Goal: Transaction & Acquisition: Book appointment/travel/reservation

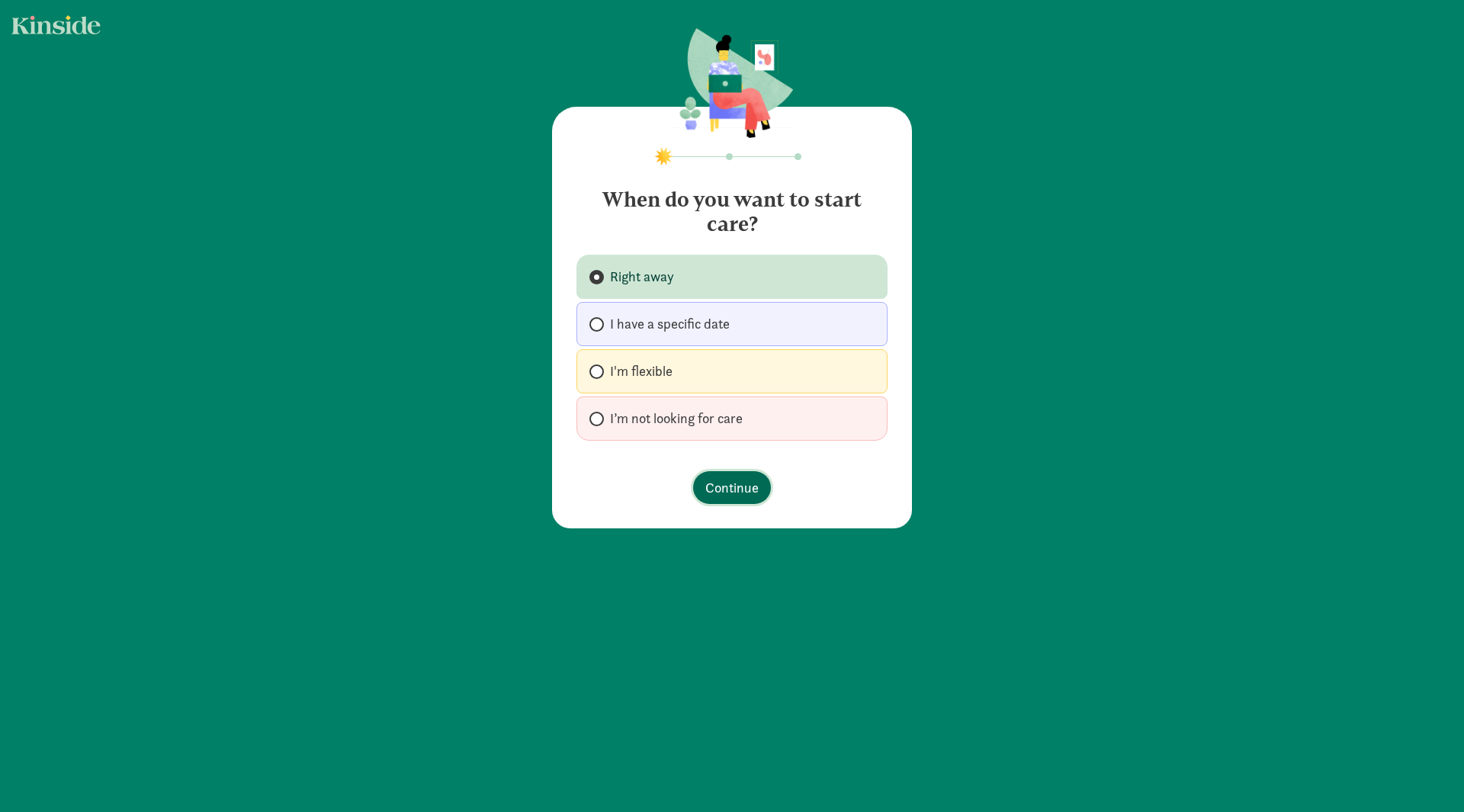
click at [722, 490] on span "Continue" at bounding box center [731, 487] width 53 height 20
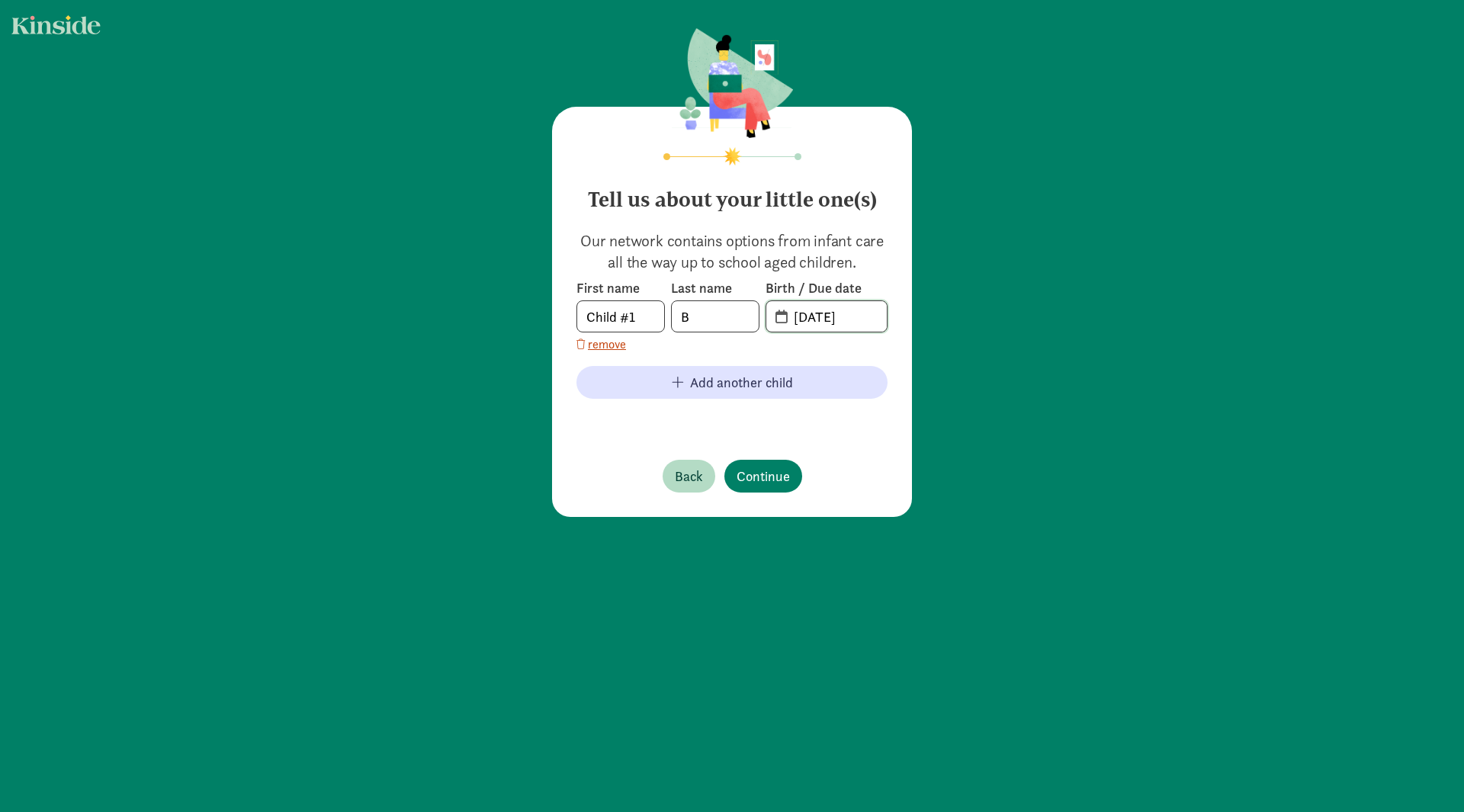
click at [806, 320] on input "[DATE]" at bounding box center [835, 316] width 102 height 31
drag, startPoint x: 863, startPoint y: 318, endPoint x: 787, endPoint y: 318, distance: 76.0
click at [787, 318] on input "[DATE]" at bounding box center [835, 316] width 102 height 31
type input "[DATE]"
drag, startPoint x: 636, startPoint y: 320, endPoint x: 542, endPoint y: 318, distance: 94.0
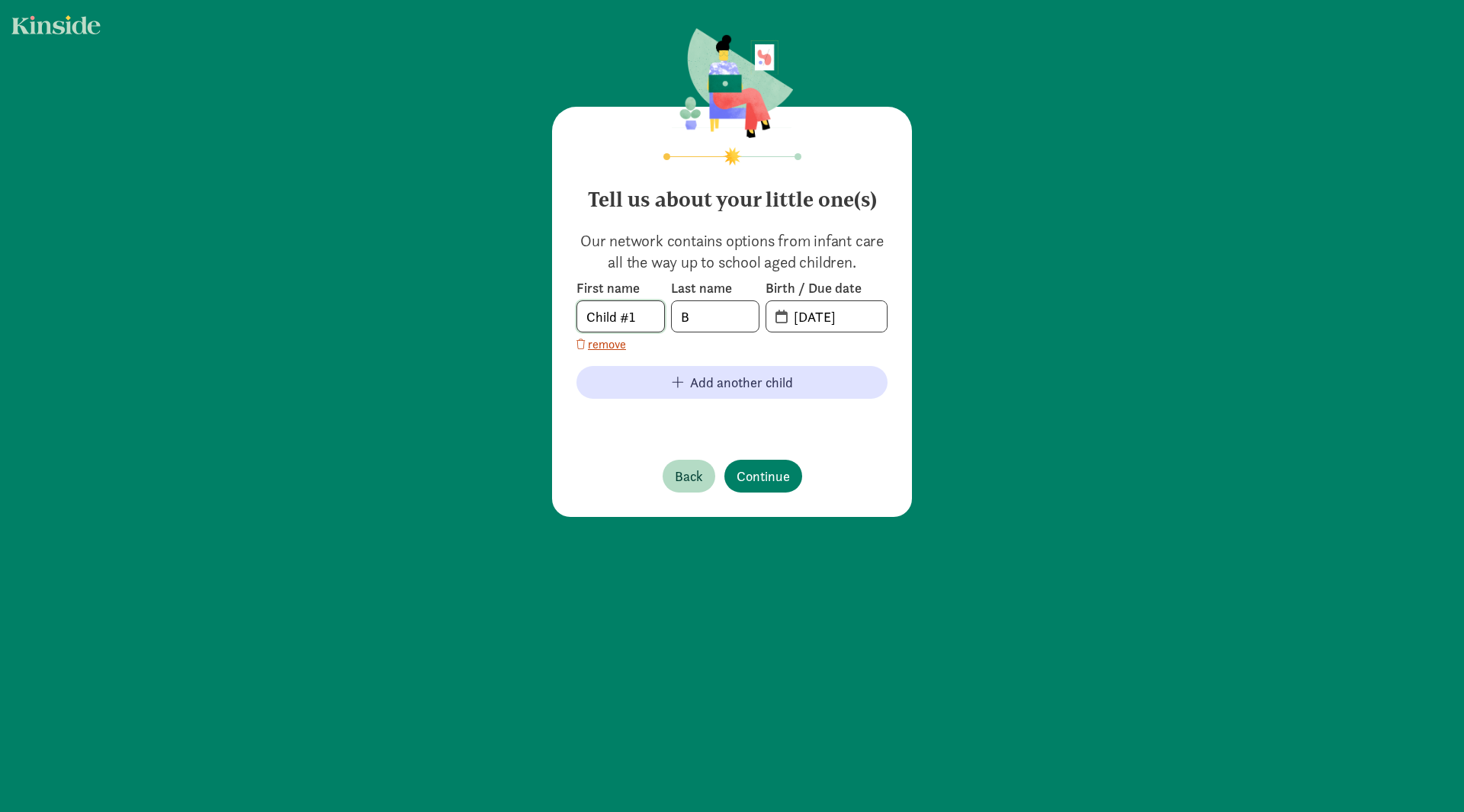
click at [542, 318] on div "Tell us about your little one(s) Our network contains options from infant care …" at bounding box center [732, 273] width 1464 height 547
type input "[PERSON_NAME]"
click at [758, 474] on span "Continue" at bounding box center [763, 475] width 53 height 20
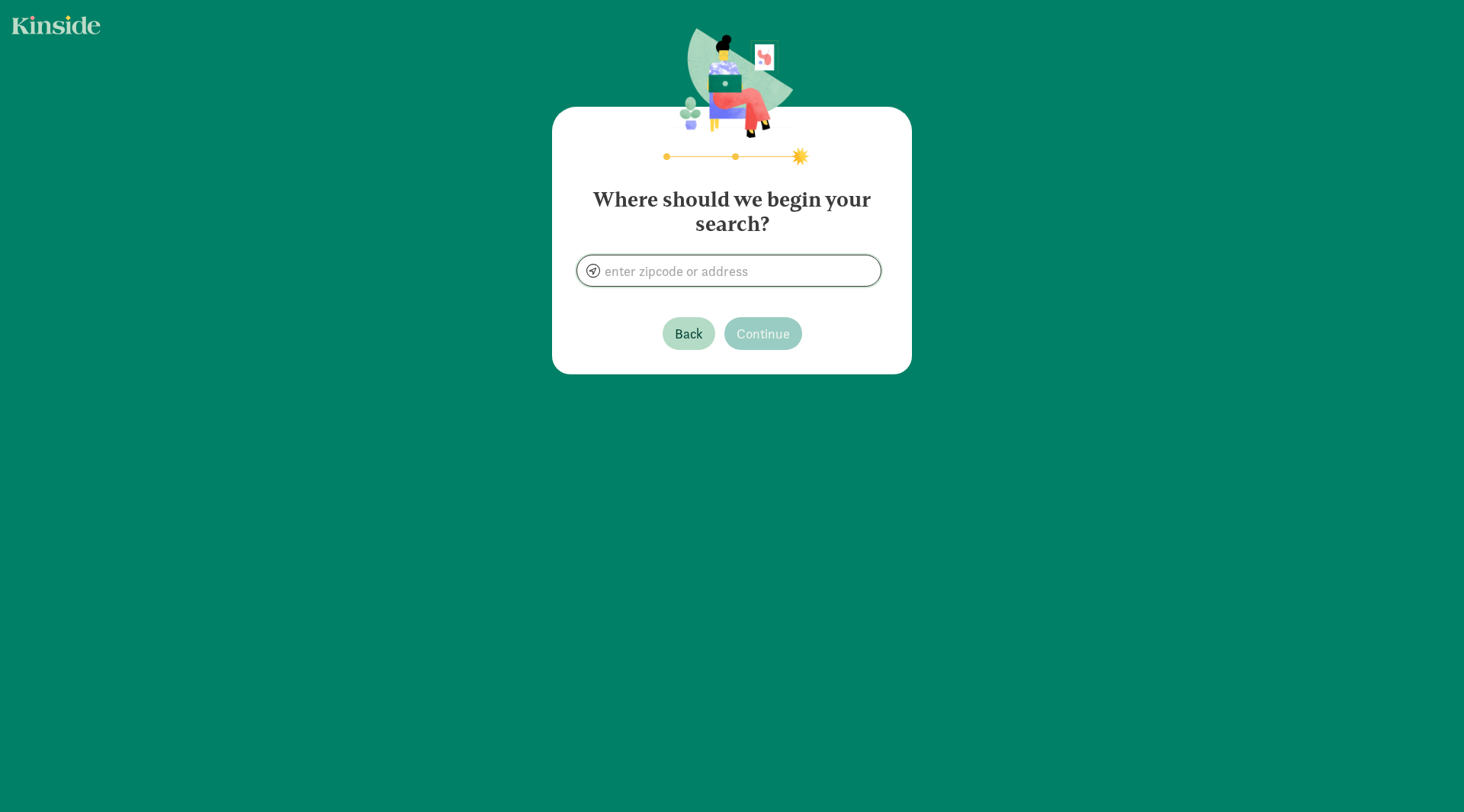
click at [627, 268] on input at bounding box center [728, 271] width 304 height 31
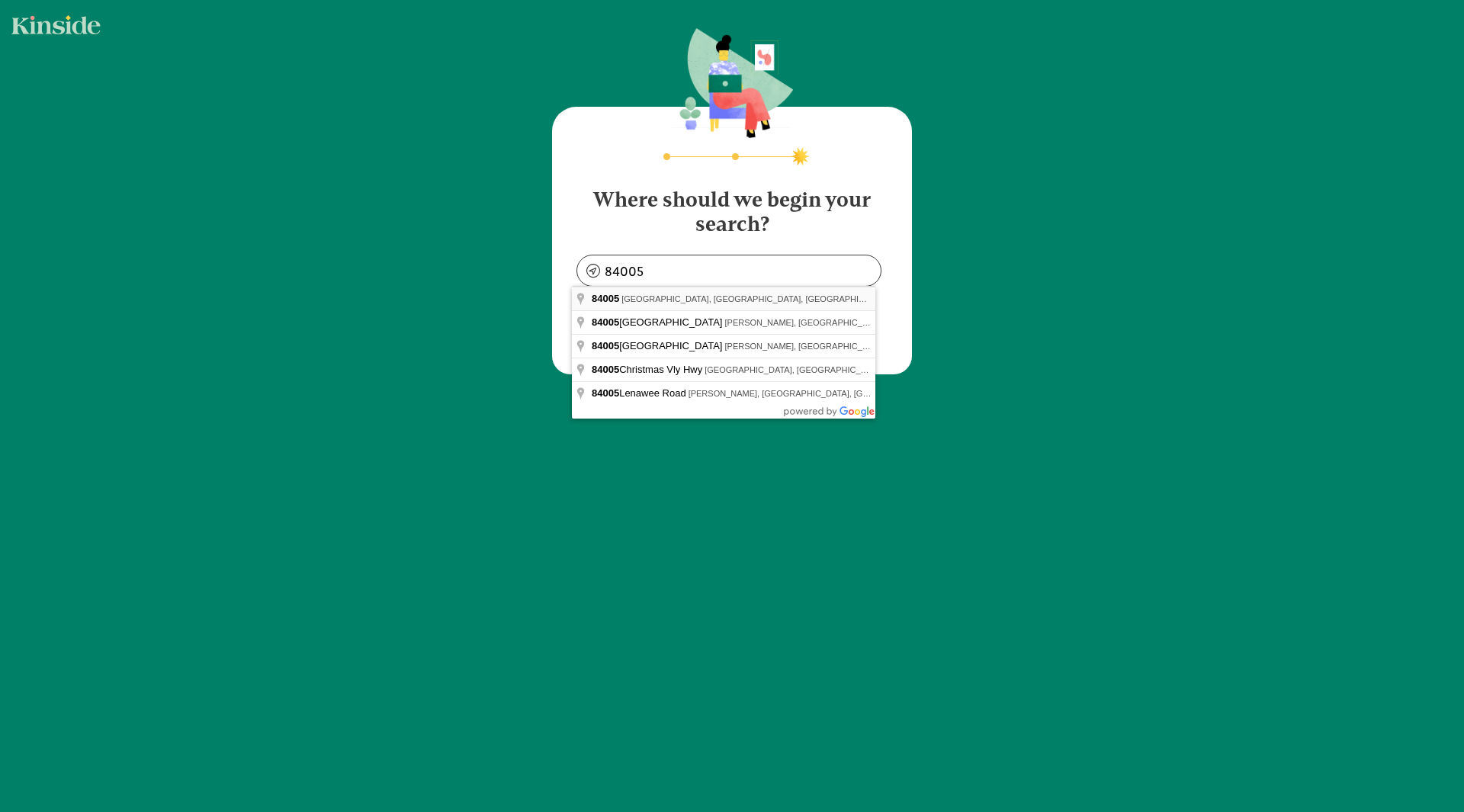
type input "Eagle Mountain, UT 84005, USA"
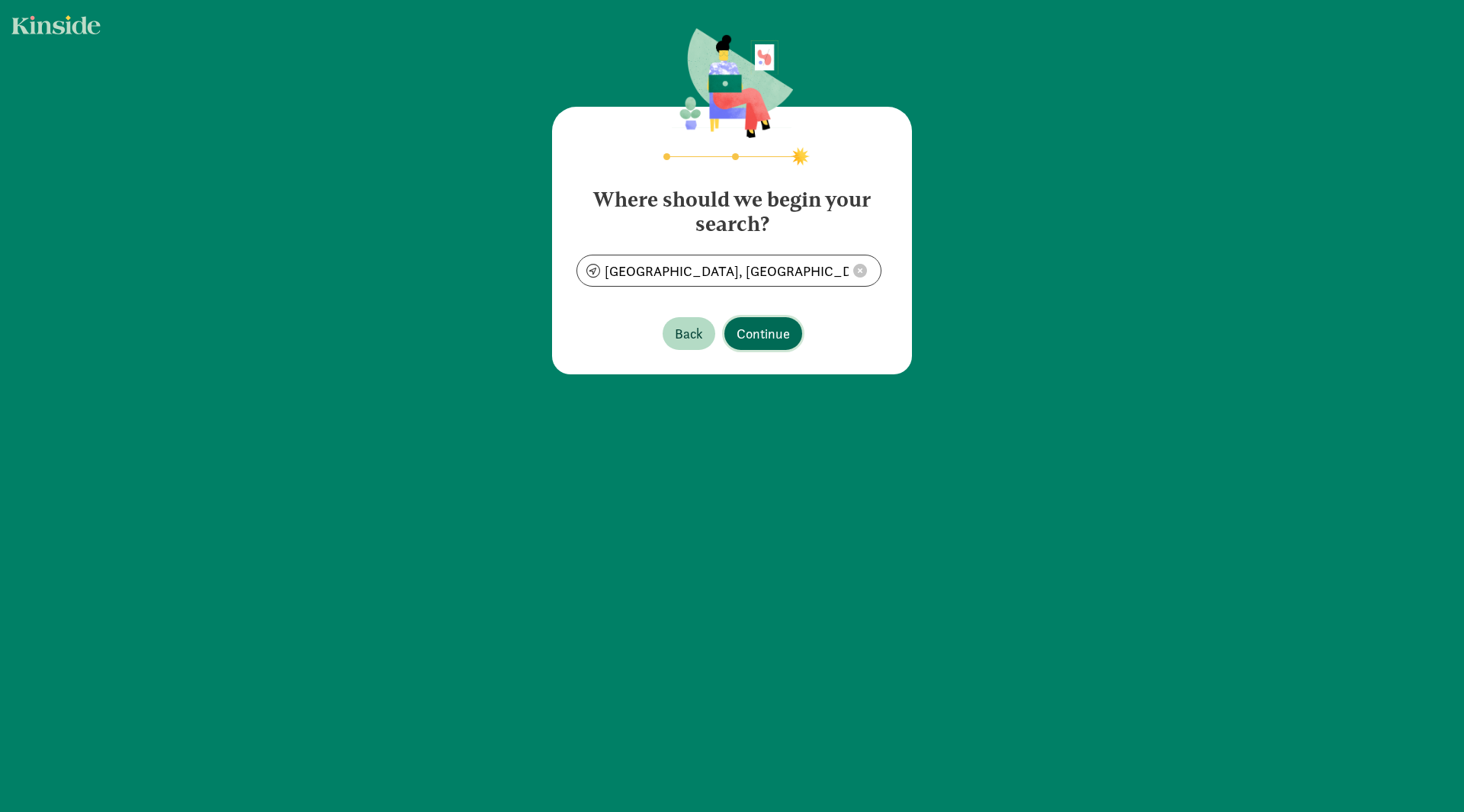
click at [761, 329] on span "Continue" at bounding box center [763, 333] width 53 height 20
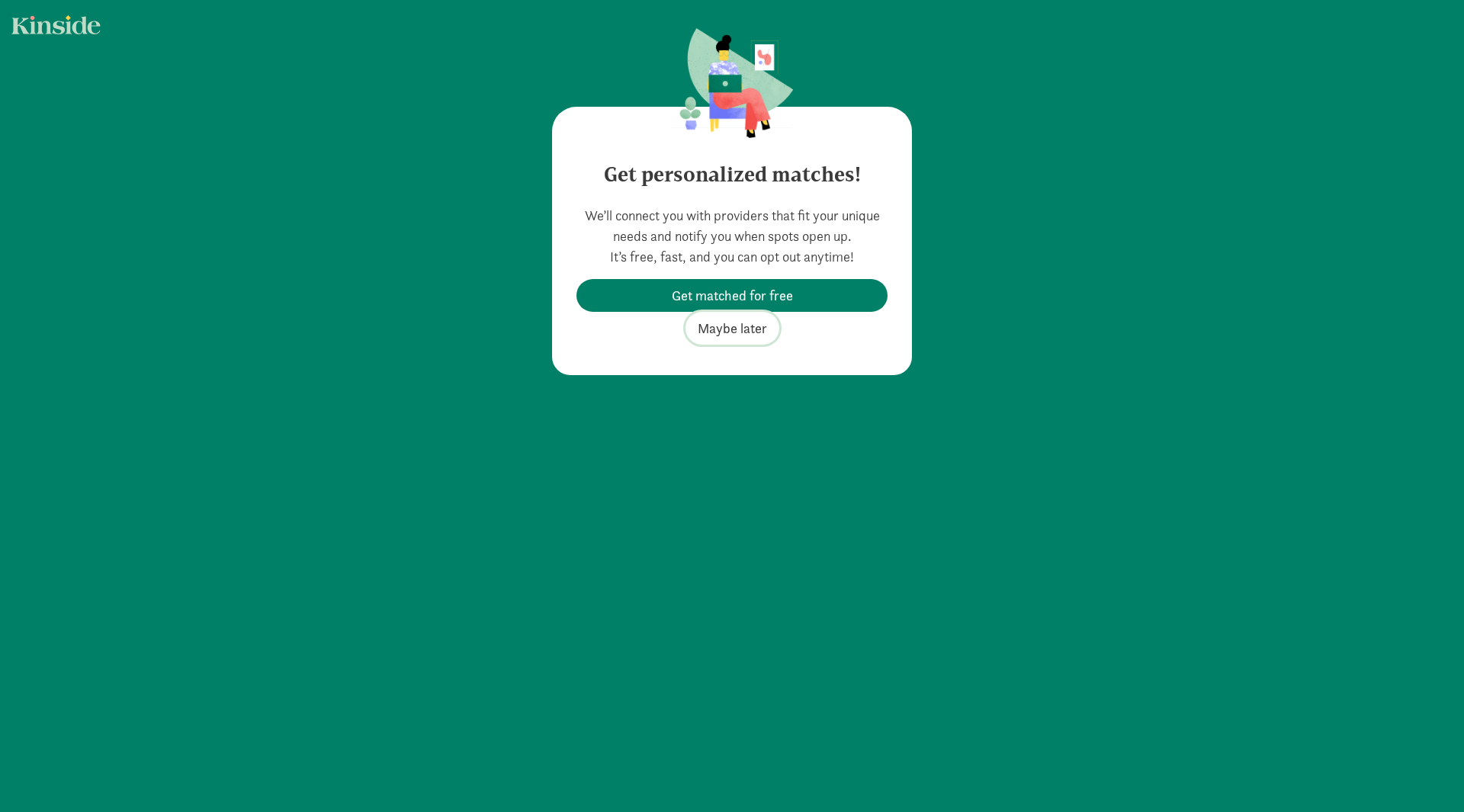
click at [737, 323] on span "Maybe later" at bounding box center [732, 328] width 69 height 20
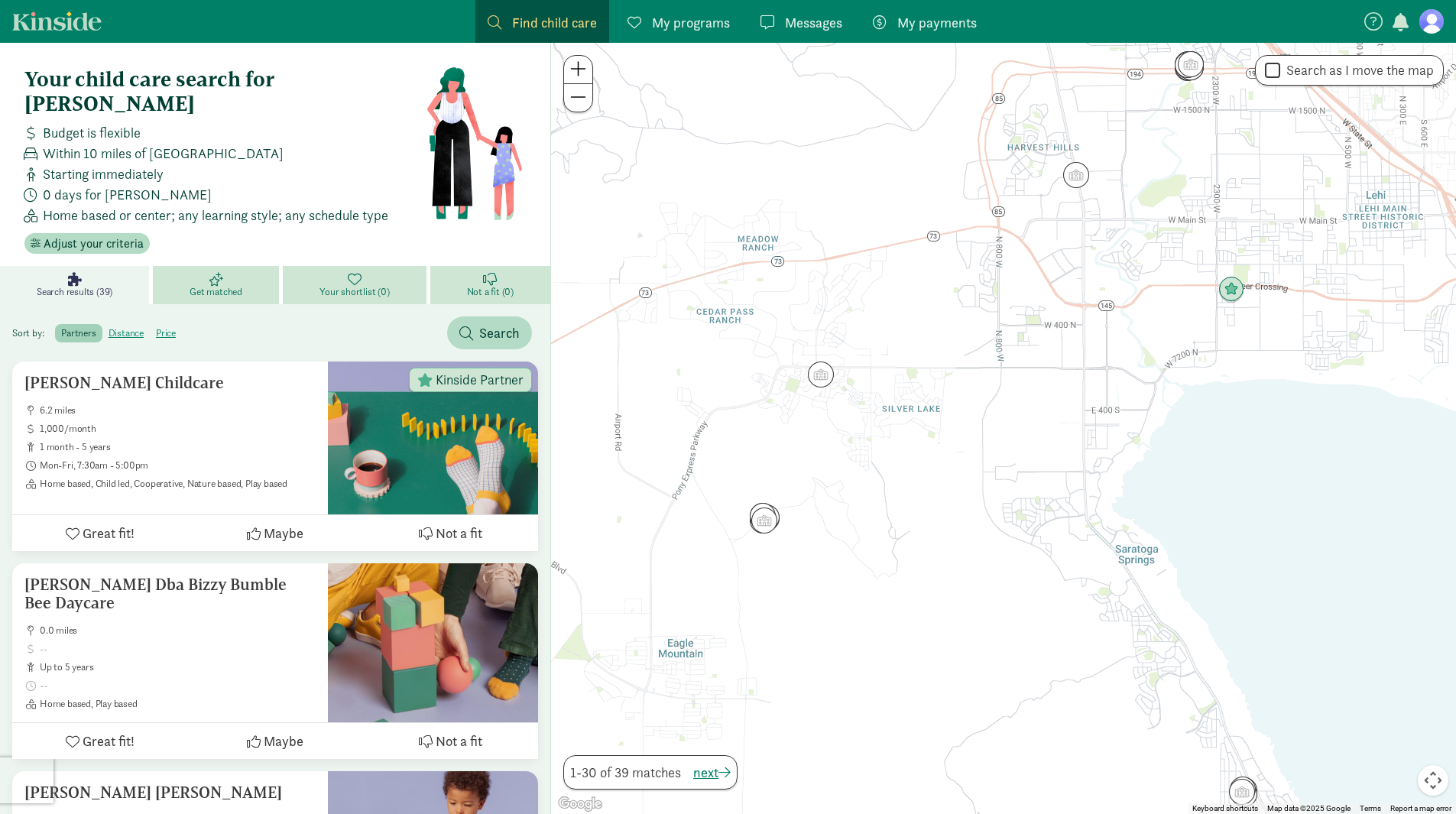
click at [1431, 24] on figure at bounding box center [1431, 20] width 24 height 24
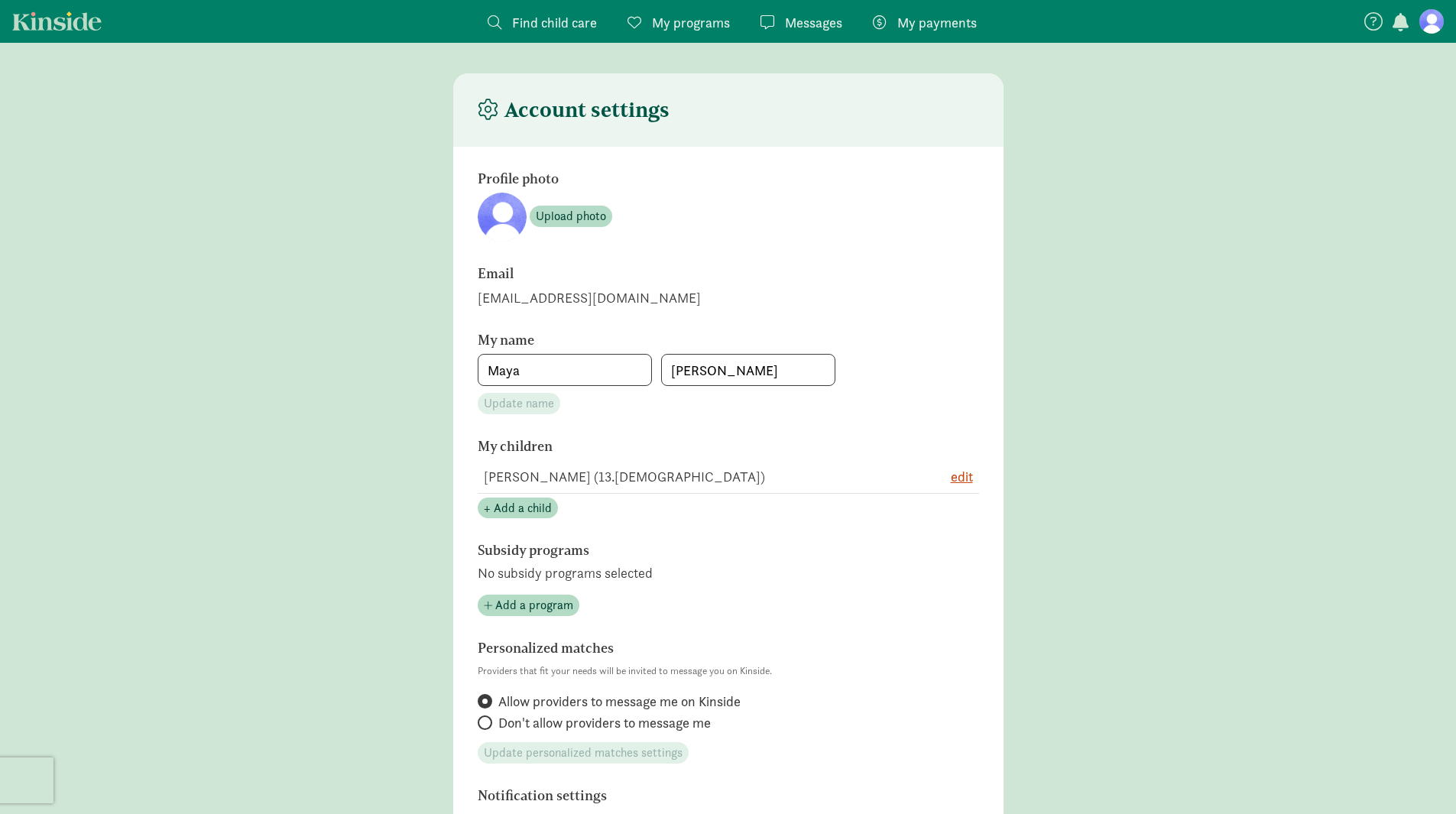
click at [557, 19] on span "Find child care" at bounding box center [555, 22] width 85 height 20
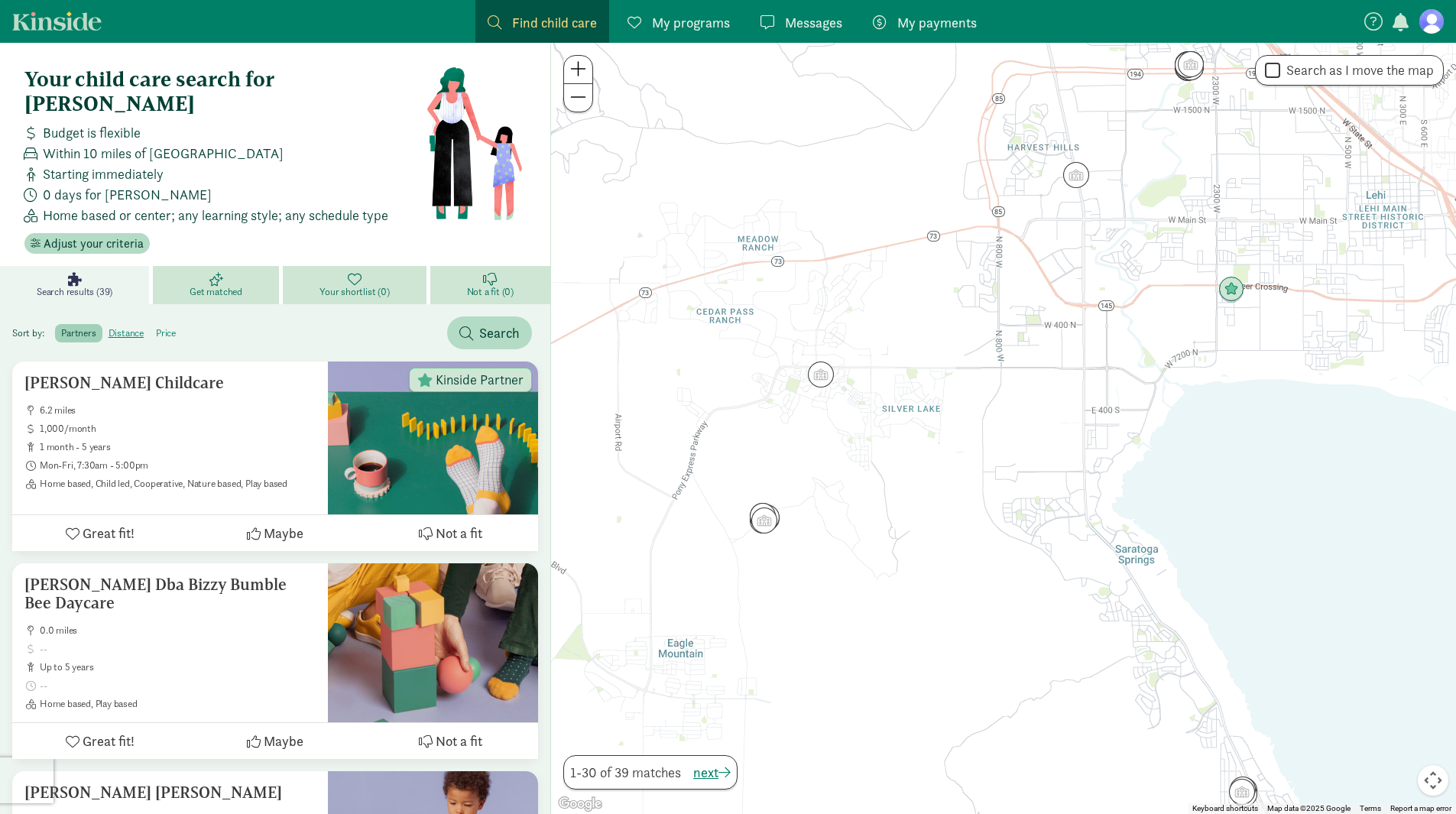
click at [162, 324] on label "price" at bounding box center [165, 333] width 32 height 18
click at [156, 327] on input "price" at bounding box center [156, 327] width 0 height 0
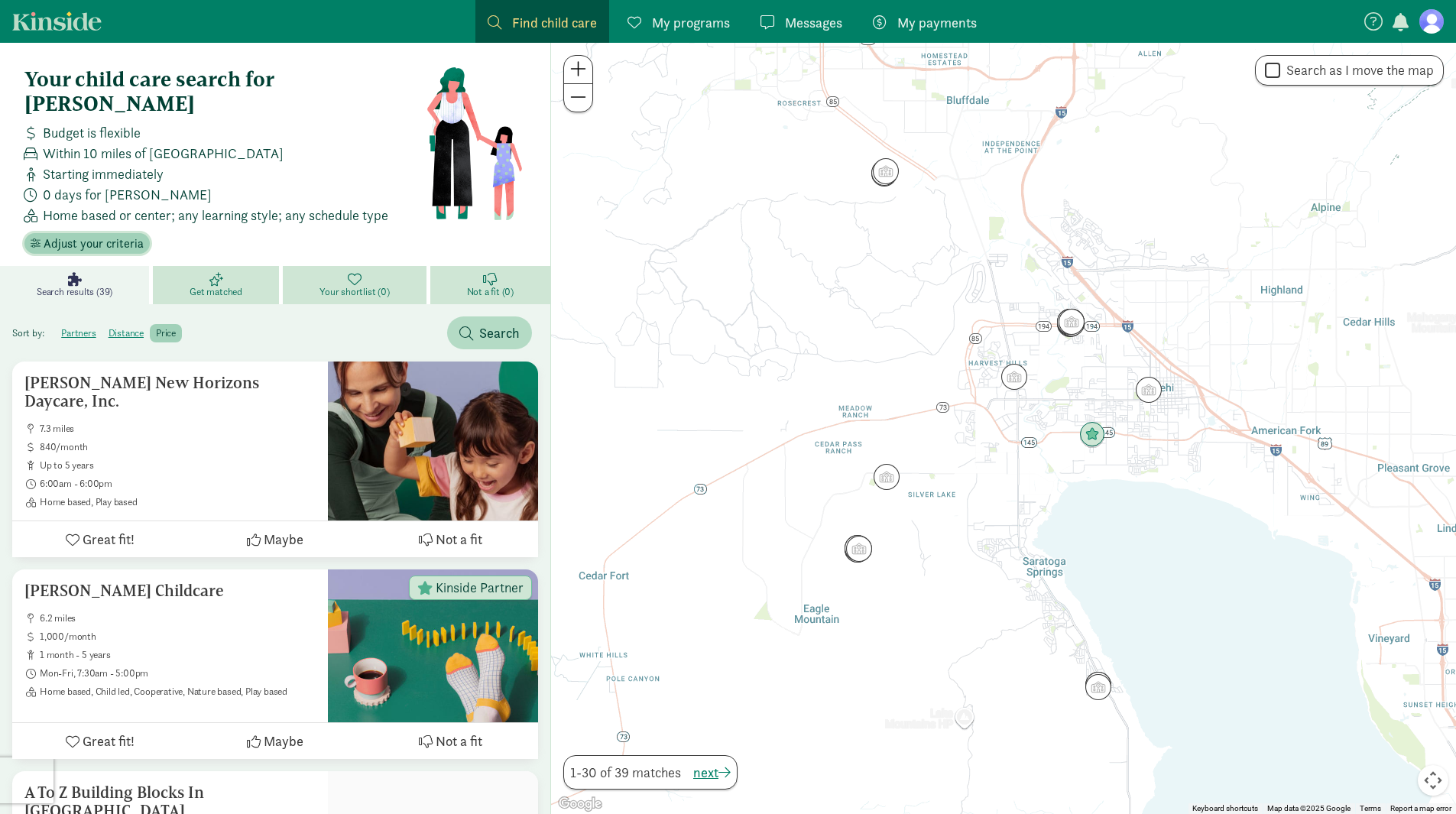
click at [73, 235] on span "Adjust your criteria" at bounding box center [94, 244] width 101 height 18
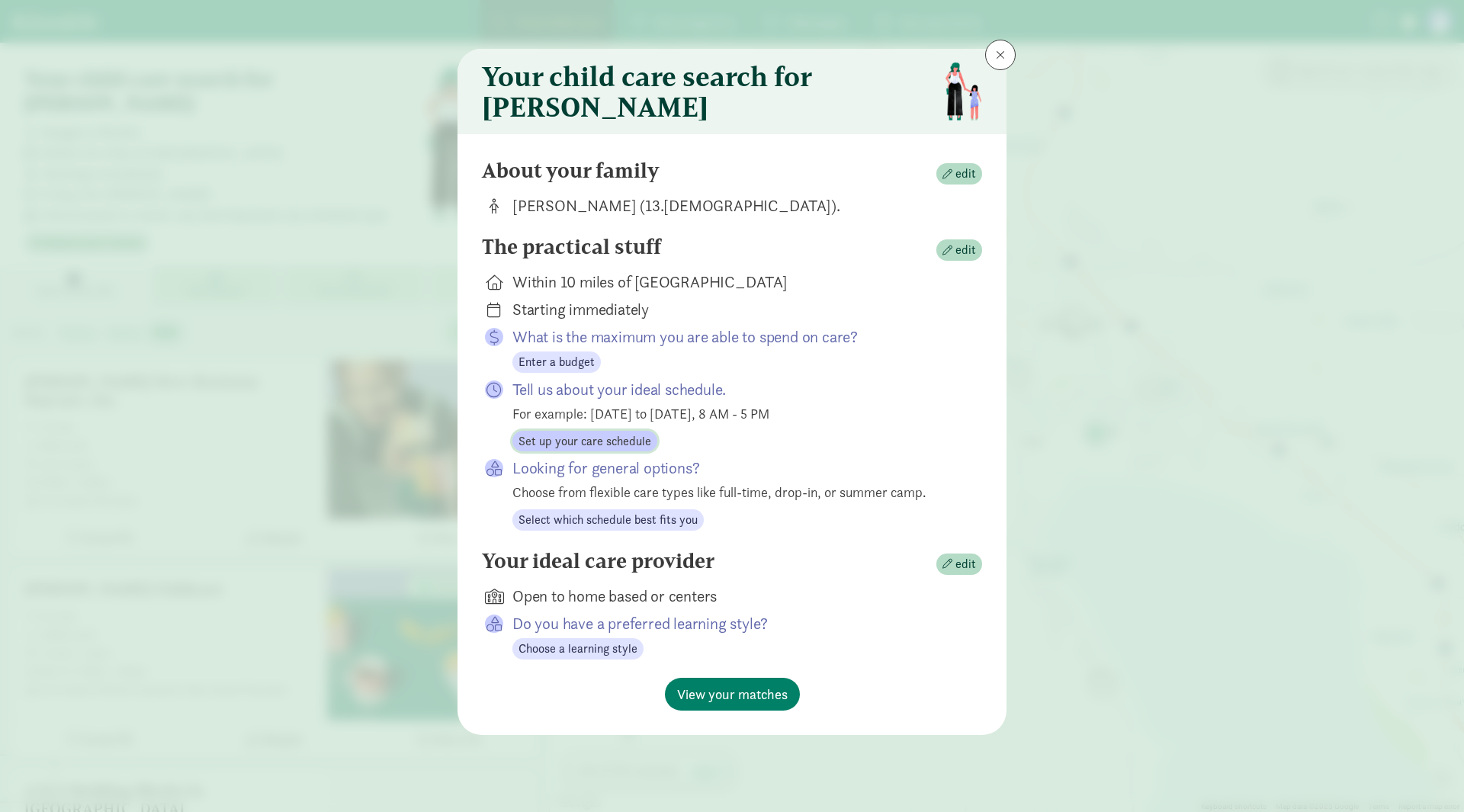
click at [598, 445] on span "Set up your care schedule" at bounding box center [584, 441] width 133 height 18
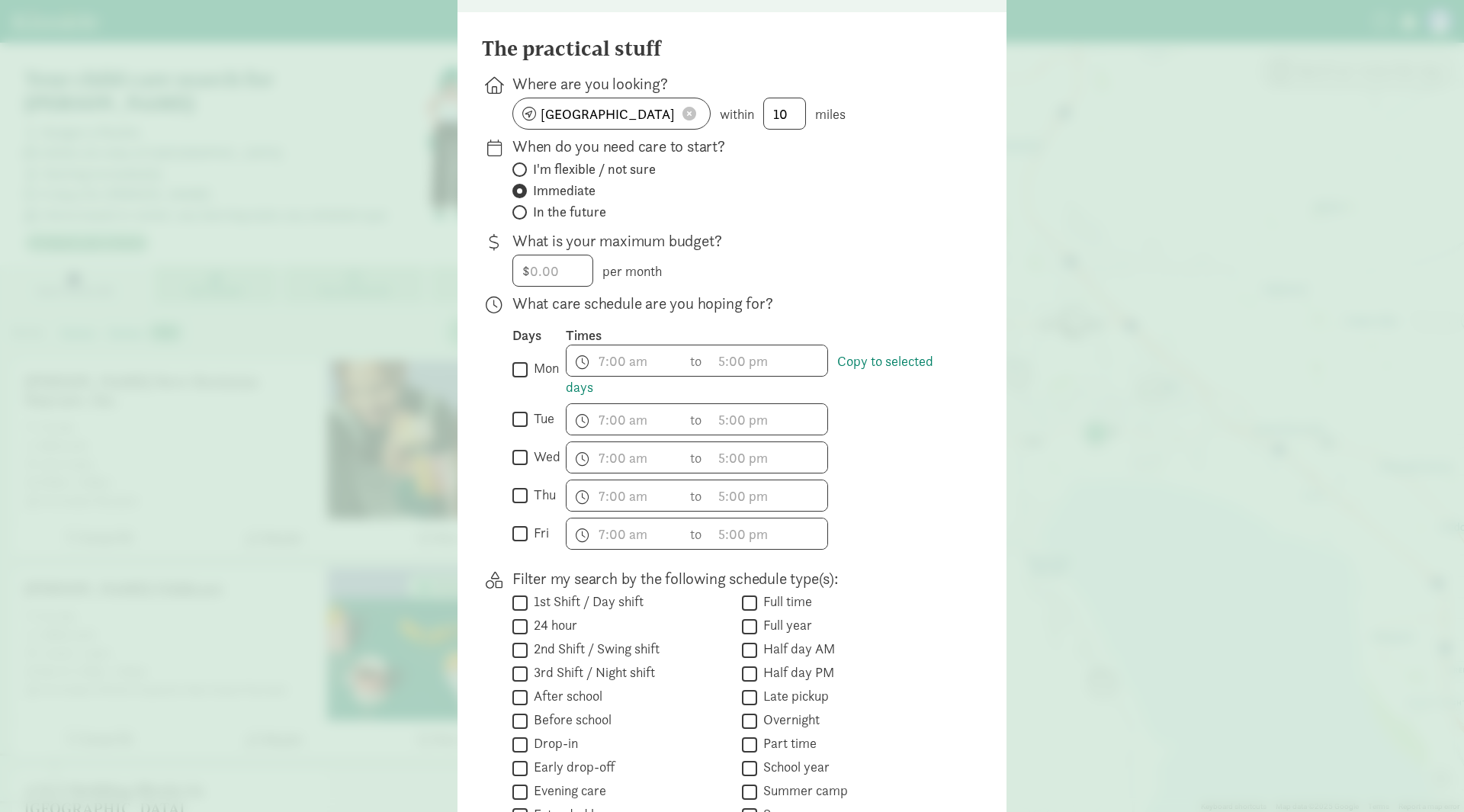
scroll to position [152, 0]
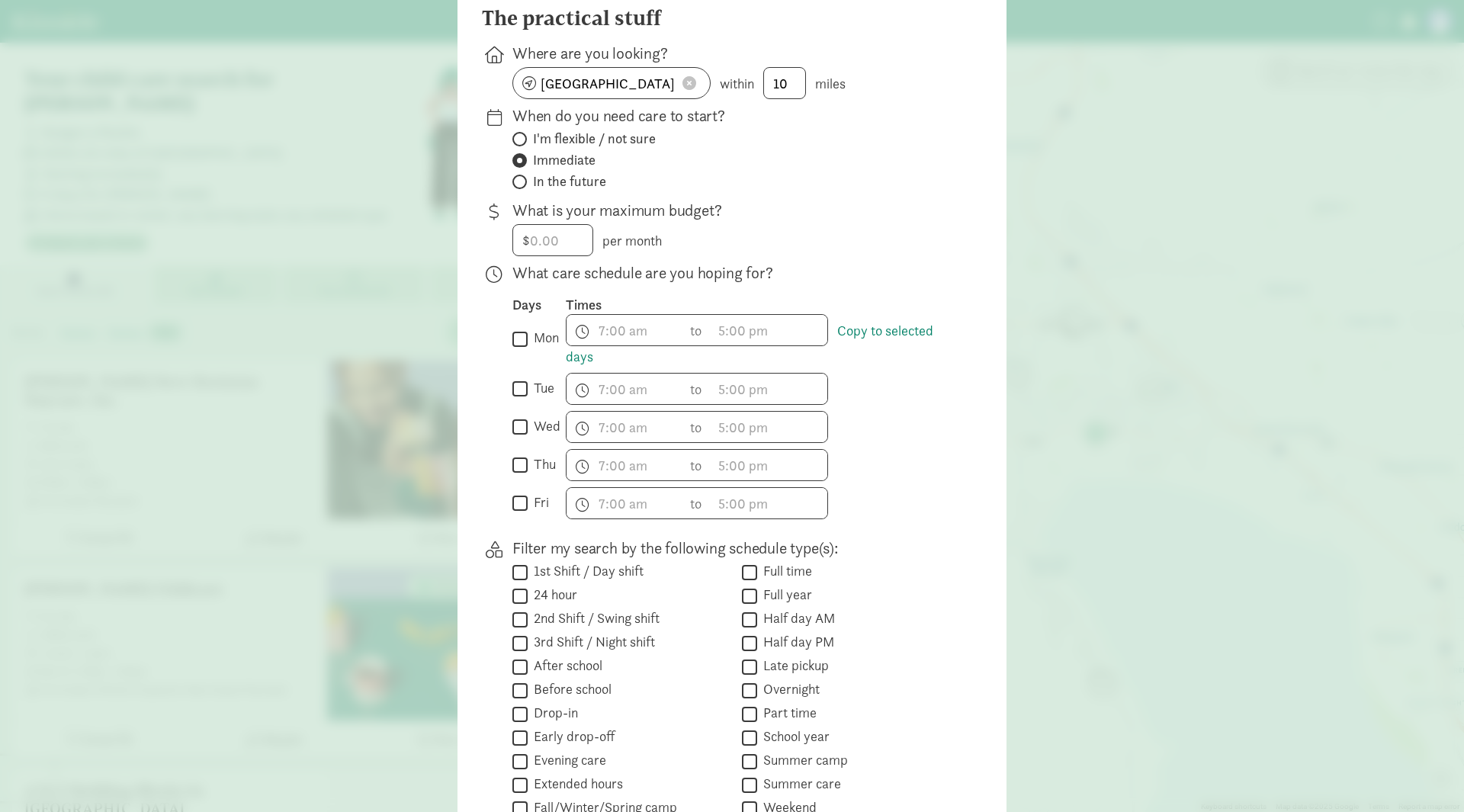
click at [512, 349] on input "mon" at bounding box center [520, 338] width 15 height 20
checkbox input "true"
click at [519, 514] on input "fri" at bounding box center [520, 502] width 15 height 20
checkbox input "true"
click at [620, 345] on span "h 12 1 2 3 4 5 6 7 8 9 10 11 mm 00 15 30 45 a am pm" at bounding box center [624, 330] width 116 height 31
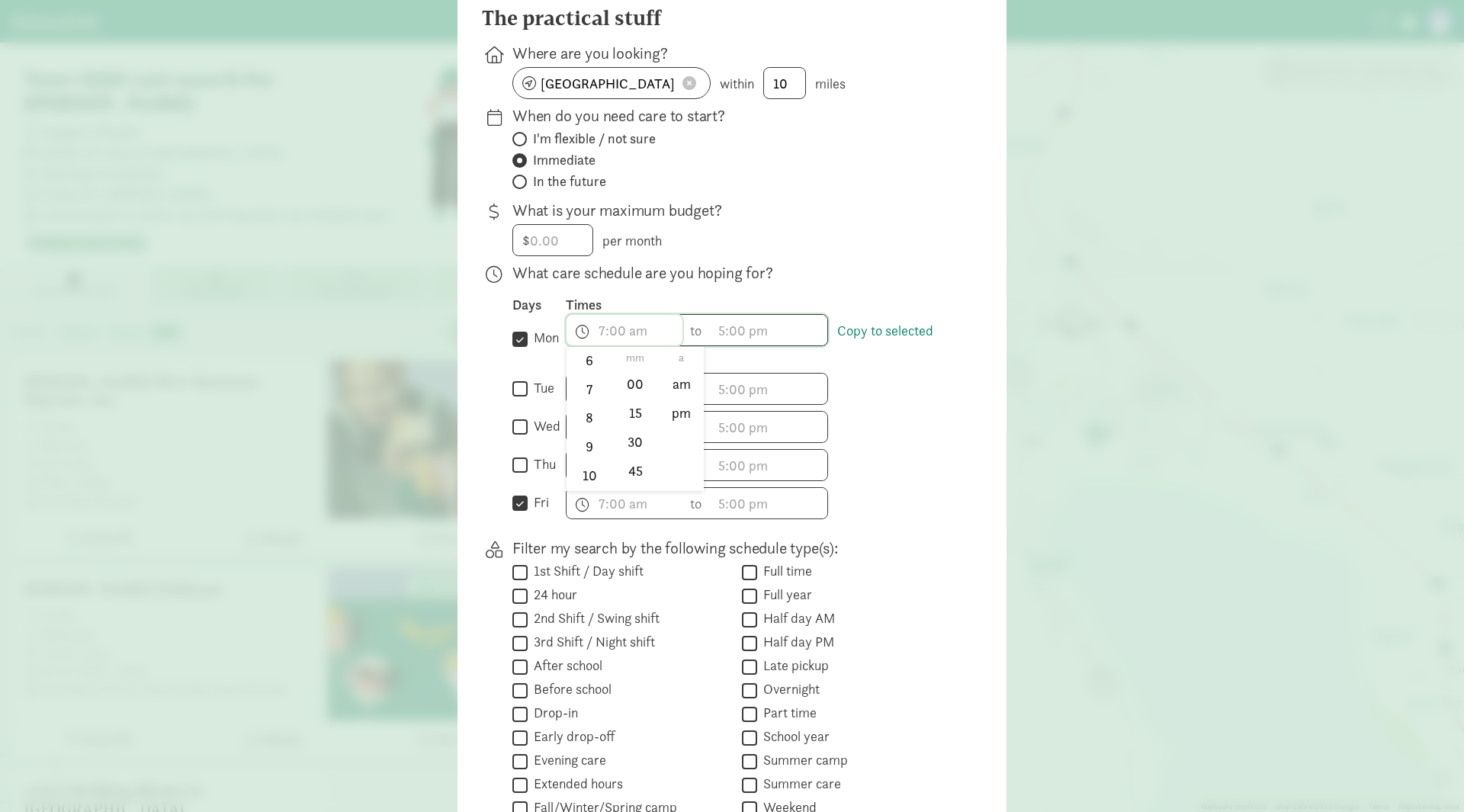
scroll to position [225, 0]
click at [578, 427] on li "9" at bounding box center [588, 419] width 45 height 29
click at [631, 390] on li "00" at bounding box center [635, 384] width 45 height 29
click at [670, 391] on li "am" at bounding box center [681, 384] width 45 height 29
type input "9:00 am"
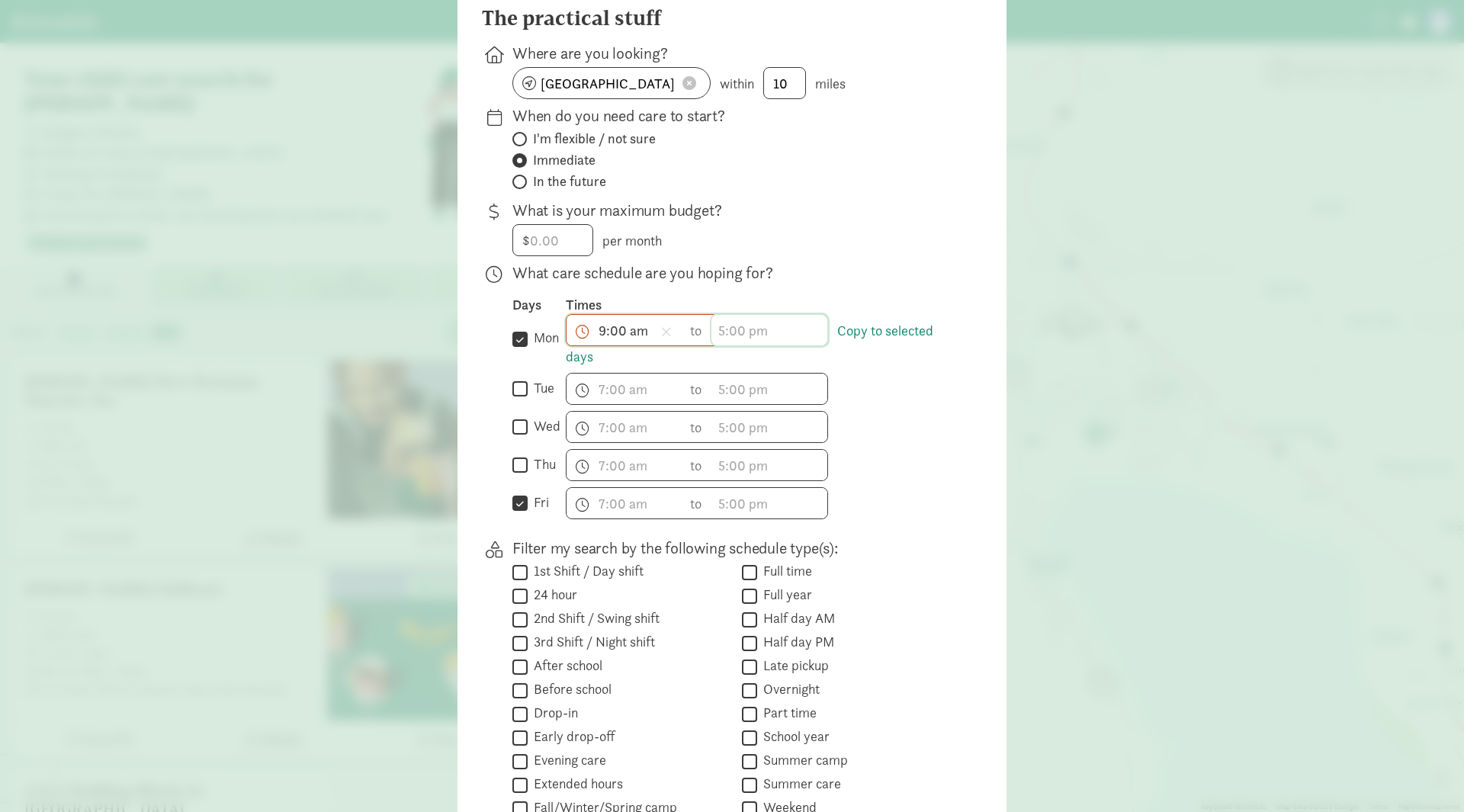
click at [732, 344] on span "h 12 1 2 3 4 5 6 7 8 9 10 11 mm 00 15 30 45 a am pm" at bounding box center [769, 330] width 116 height 31
click at [722, 472] on li "3" at bounding box center [733, 471] width 45 height 29
click at [769, 395] on li "00" at bounding box center [780, 384] width 45 height 29
click at [818, 424] on li "pm" at bounding box center [826, 413] width 45 height 29
type input "3:00 pm"
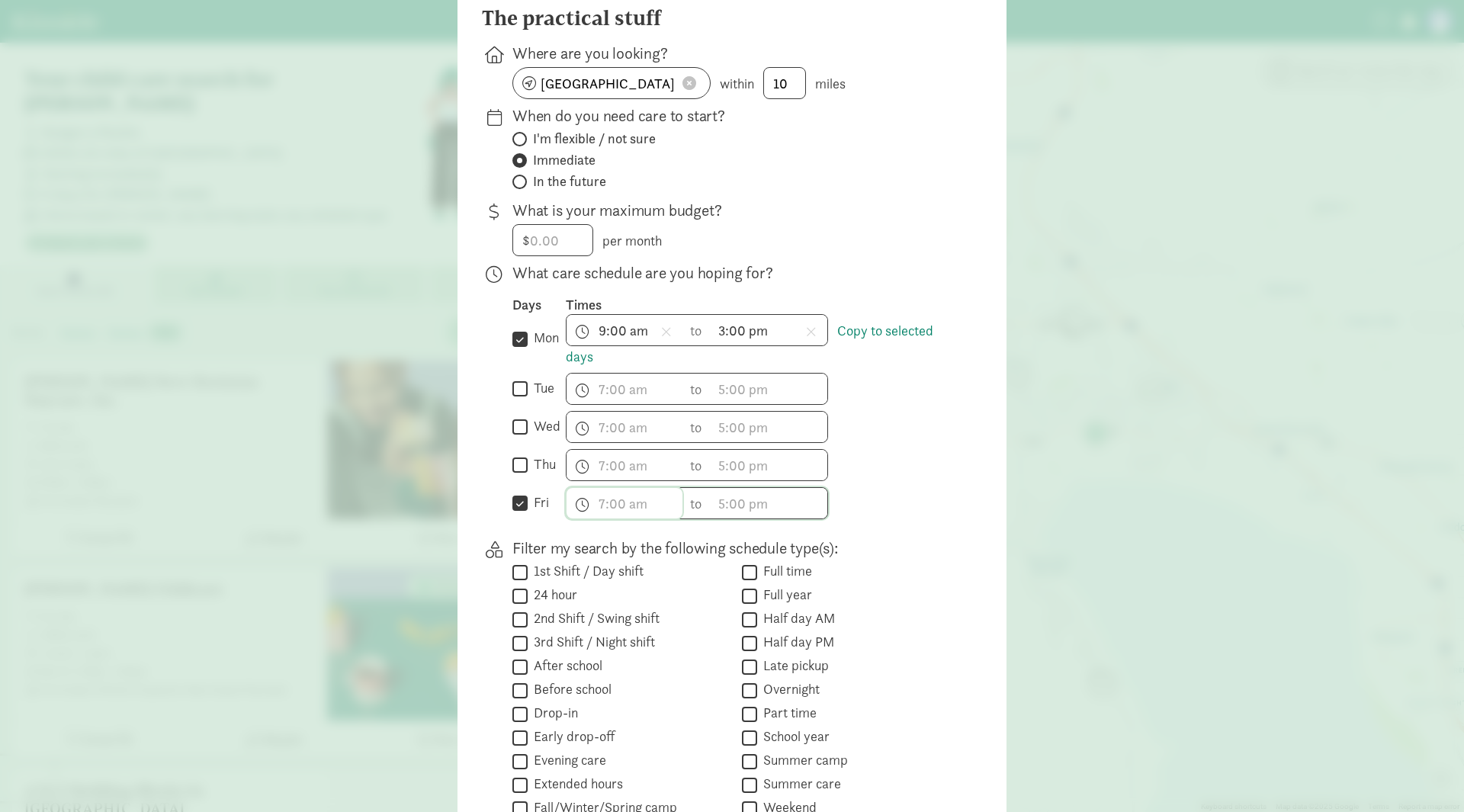
click at [612, 518] on span "h 12 1 2 3 4 5 6 7 8 9 10 11 mm 00 15 30 45 a am pm" at bounding box center [624, 503] width 116 height 31
click at [577, 594] on li "9" at bounding box center [588, 591] width 45 height 29
click at [634, 567] on li "00" at bounding box center [635, 557] width 45 height 29
click at [678, 572] on li "am" at bounding box center [681, 557] width 45 height 29
type input "9:00 am"
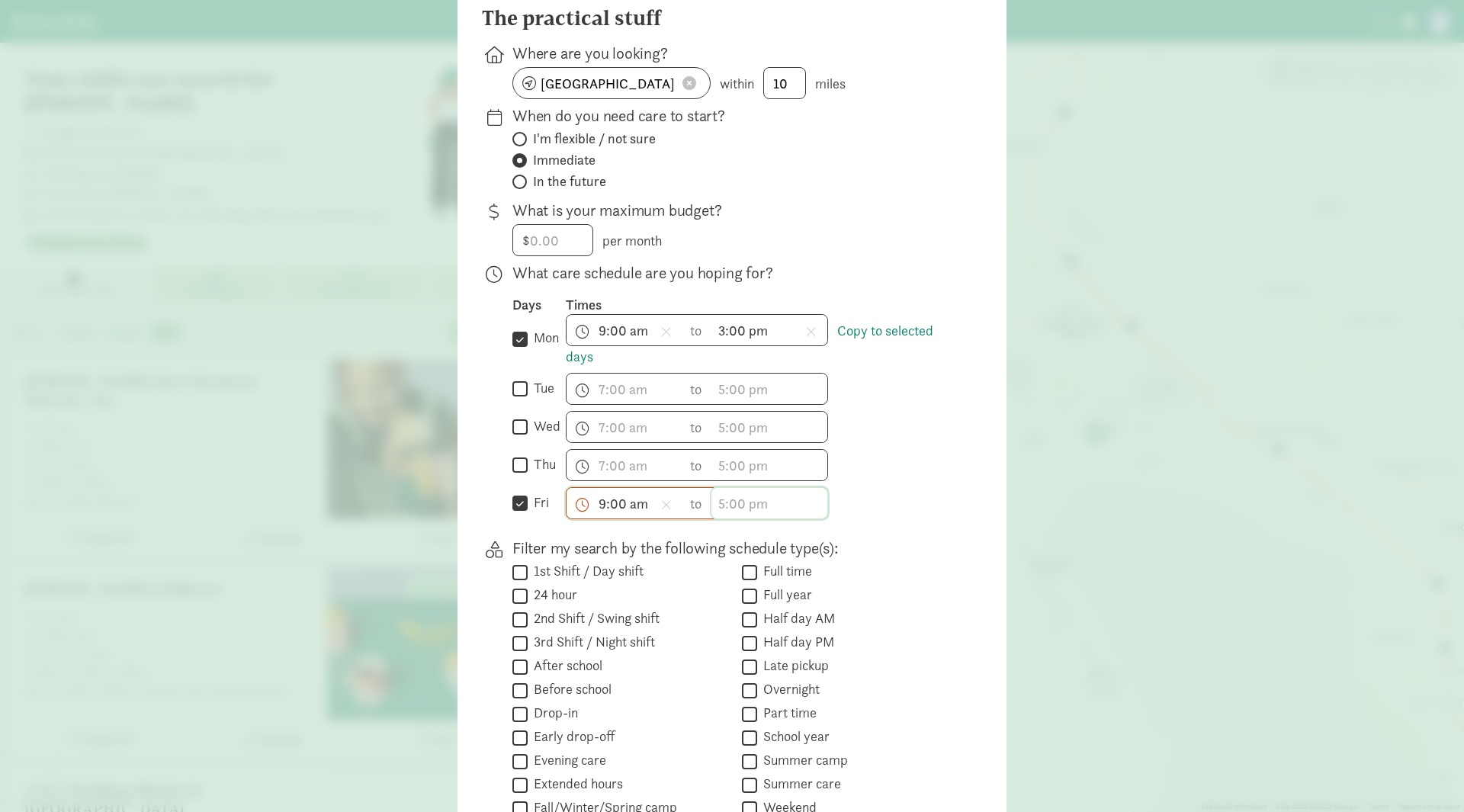
click at [726, 516] on span "h 12 1 2 3 4 5 6 7 8 9 10 11 mm 00 15 30 45 a am pm" at bounding box center [769, 503] width 116 height 31
click at [722, 585] on li "3" at bounding box center [733, 571] width 45 height 29
click at [776, 565] on li "00" at bounding box center [780, 557] width 45 height 29
click at [812, 594] on li "pm" at bounding box center [826, 586] width 45 height 29
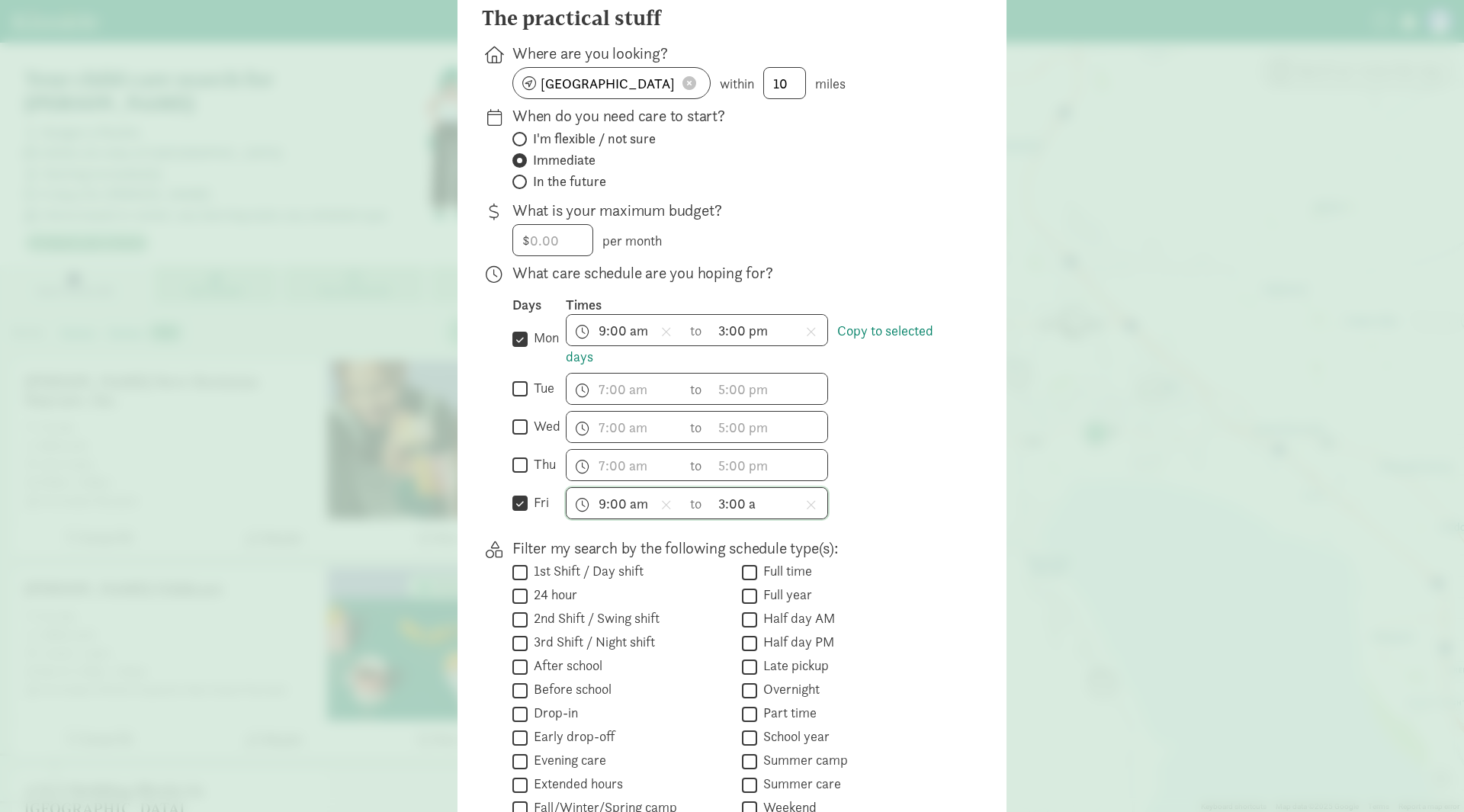
type input "3:00 pm"
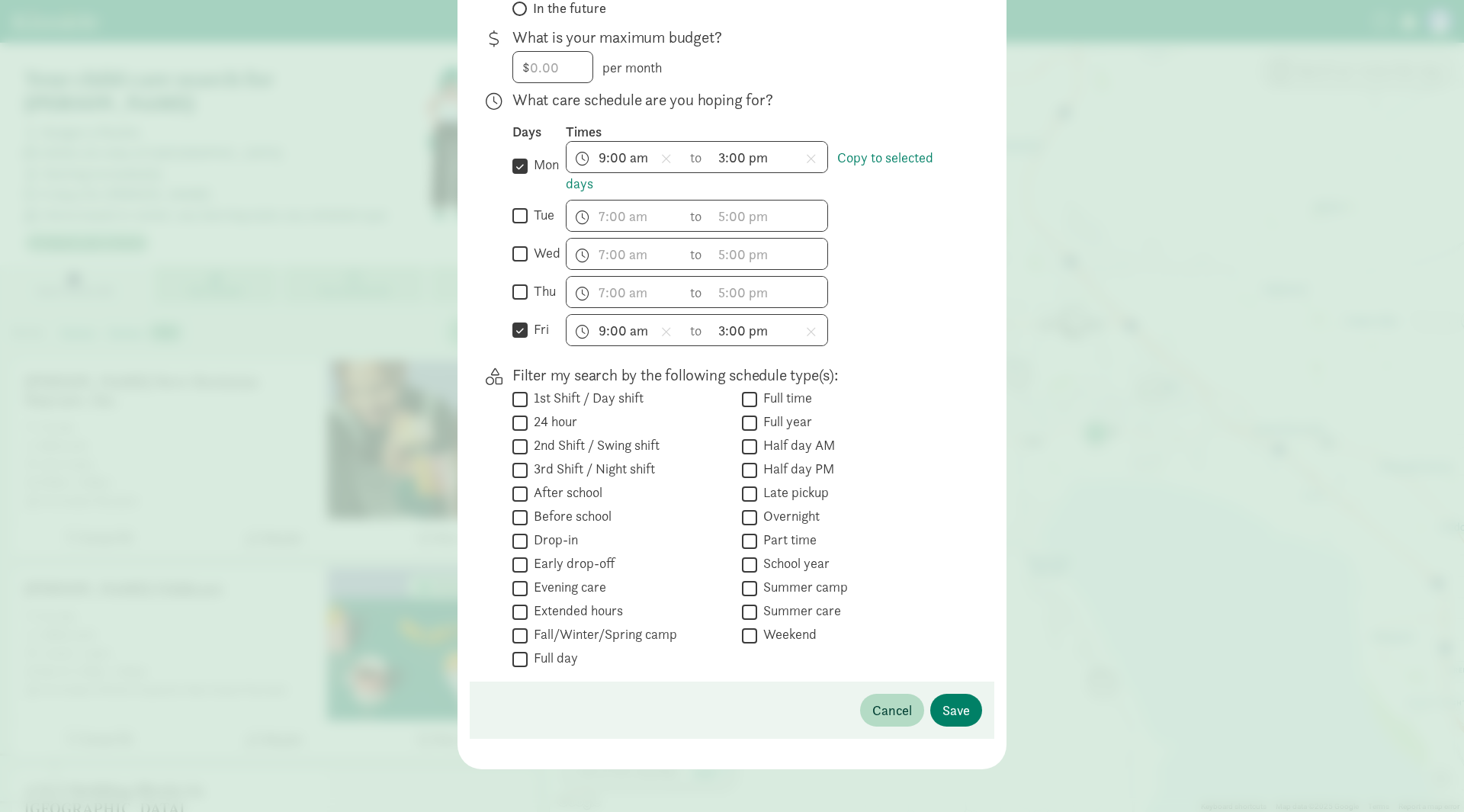
scroll to position [342, 0]
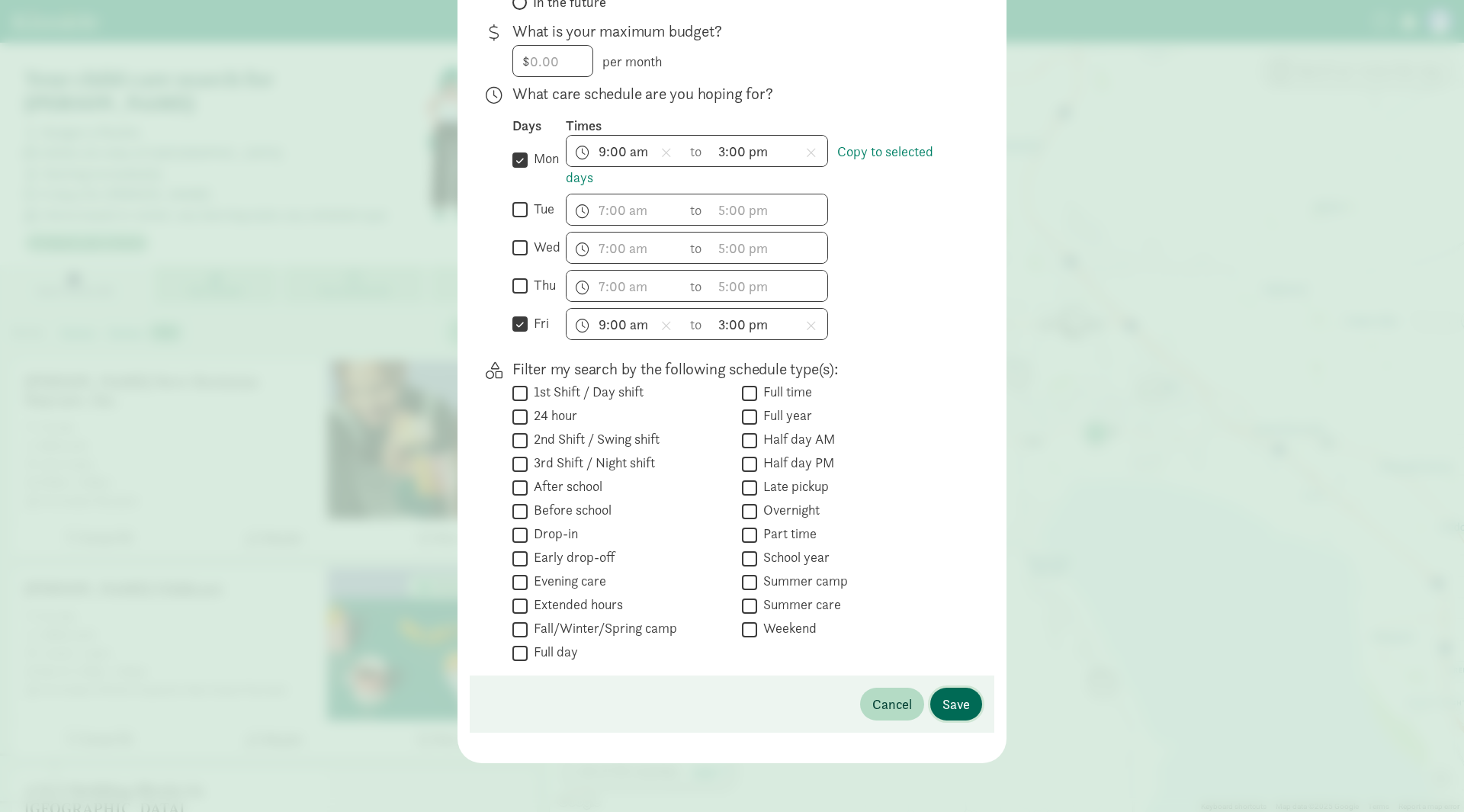
click at [949, 705] on span "Save" at bounding box center [956, 703] width 27 height 20
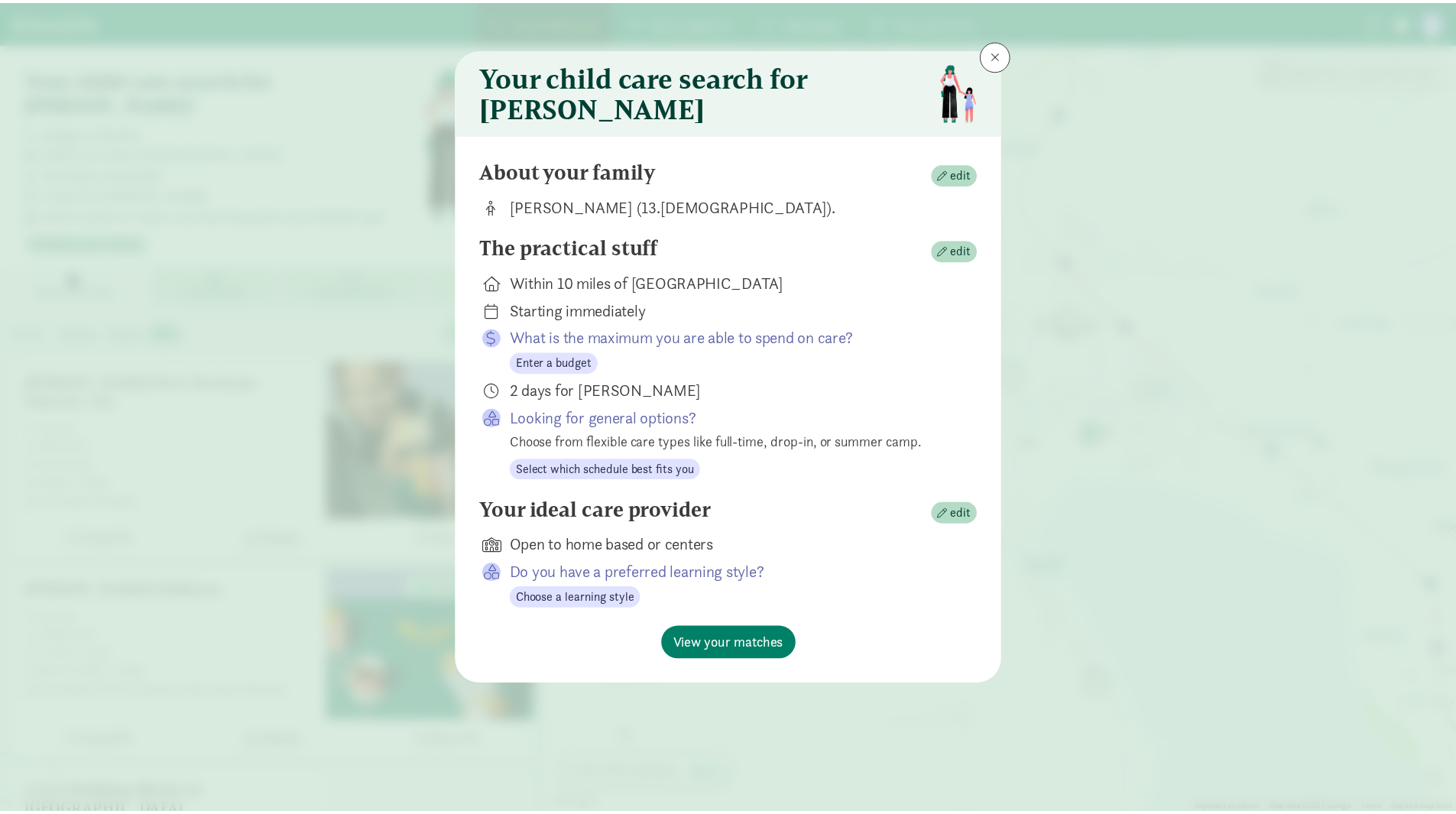
scroll to position [0, 0]
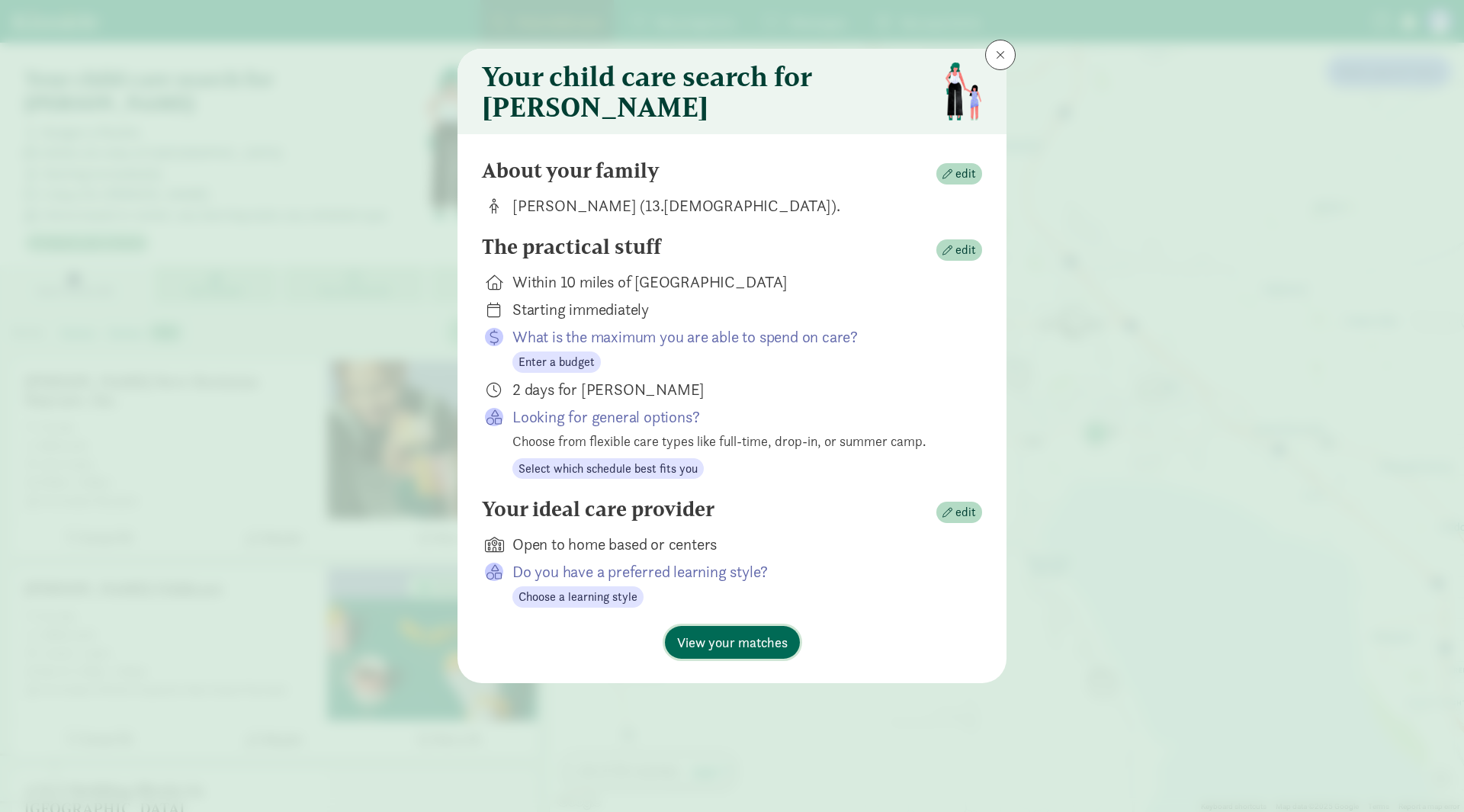
click at [743, 650] on span "View your matches" at bounding box center [732, 641] width 111 height 20
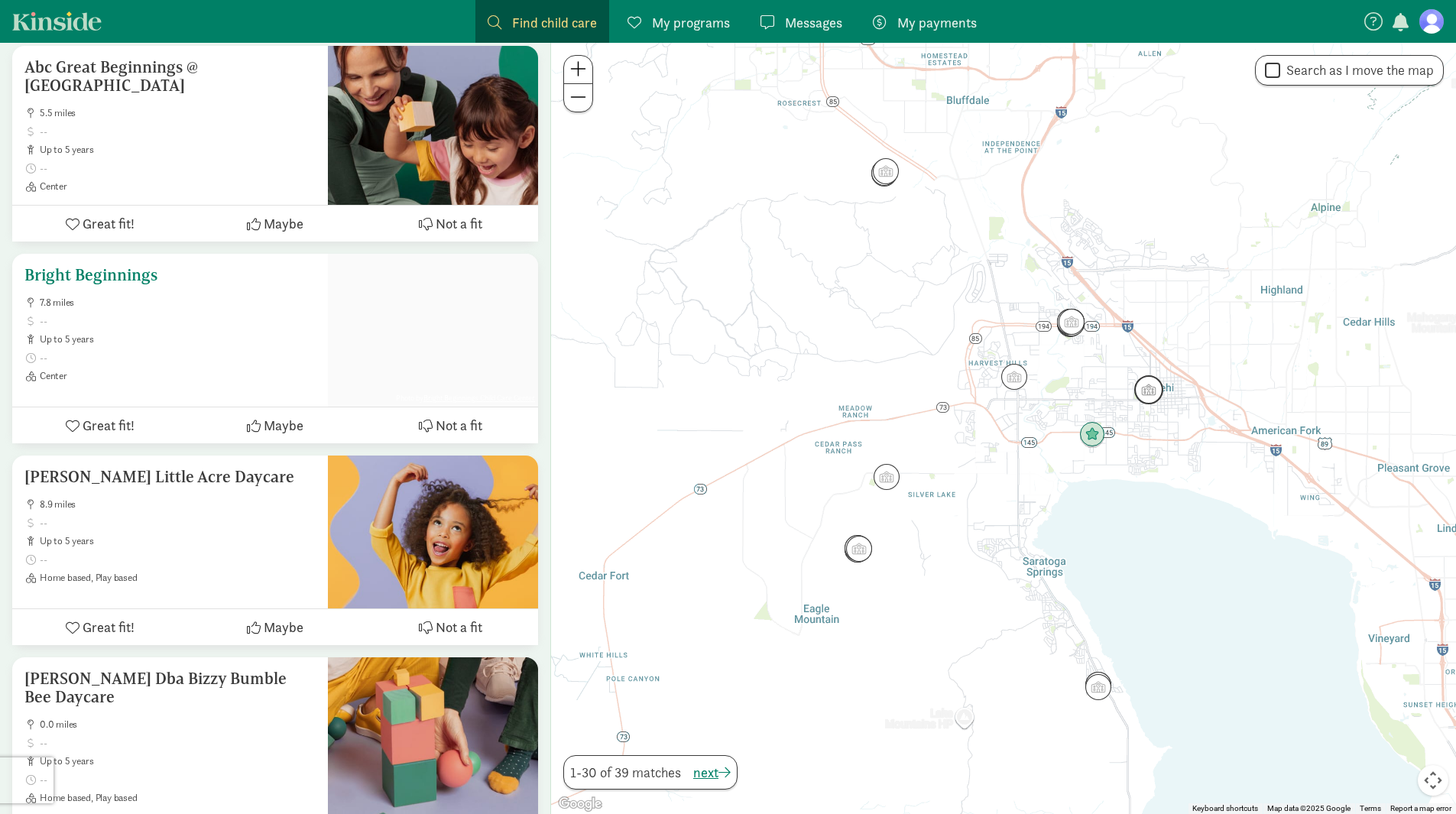
scroll to position [993, 0]
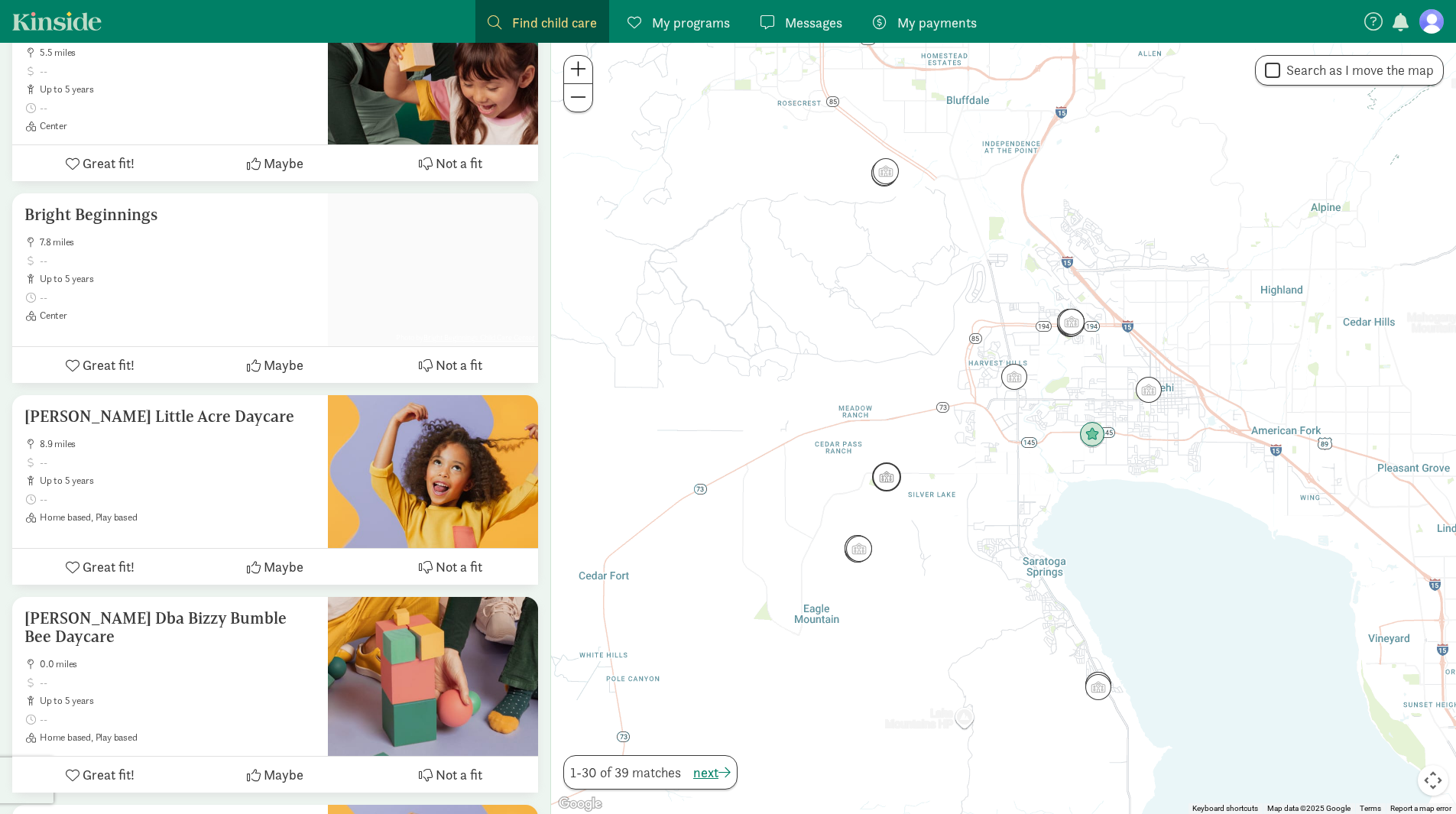
click at [882, 483] on img "Click to see details" at bounding box center [887, 477] width 29 height 29
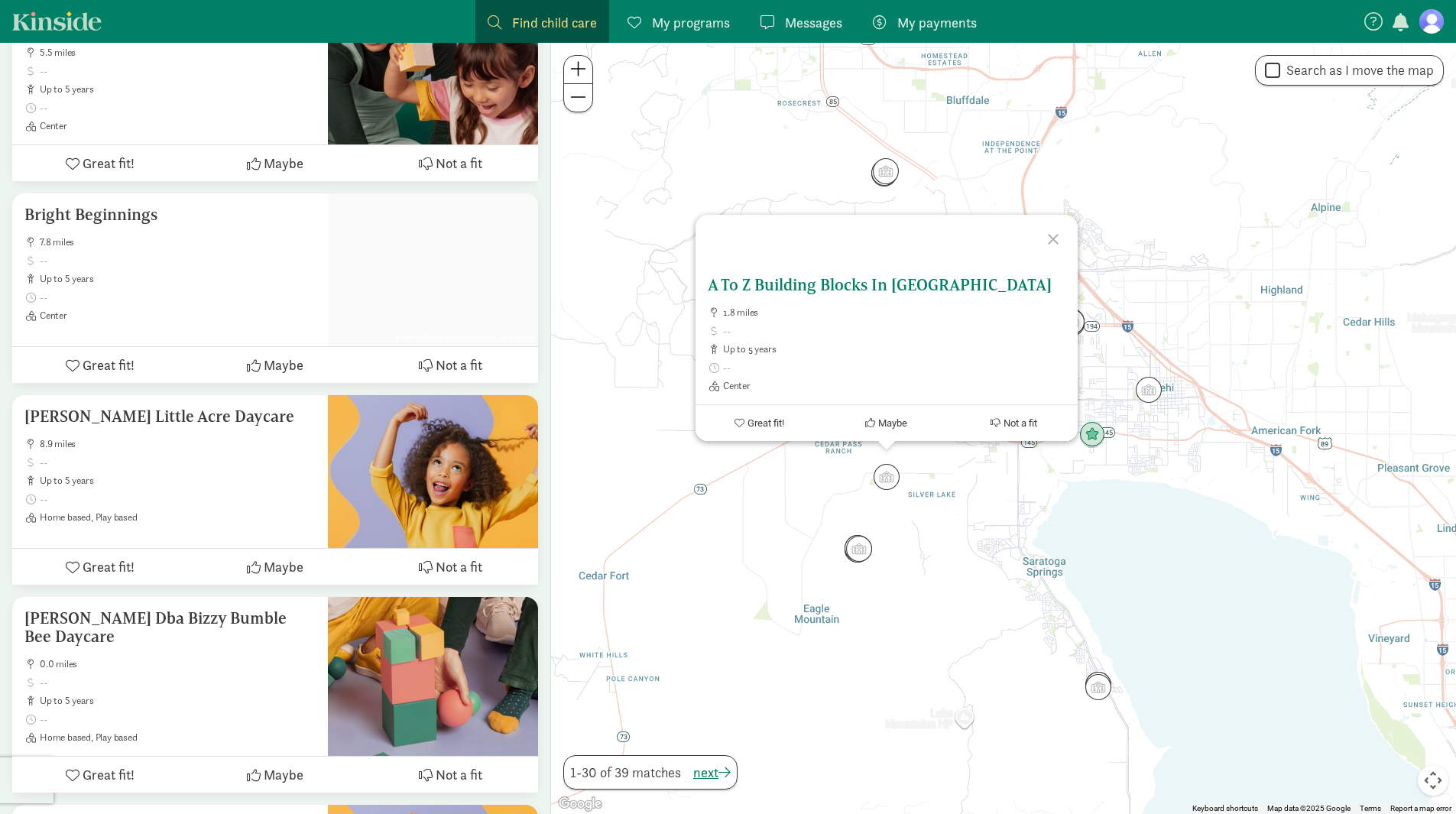
drag, startPoint x: 824, startPoint y: 343, endPoint x: 826, endPoint y: 323, distance: 20.1
click at [824, 341] on ul "1.8 miles up to 5 years Center" at bounding box center [887, 349] width 358 height 86
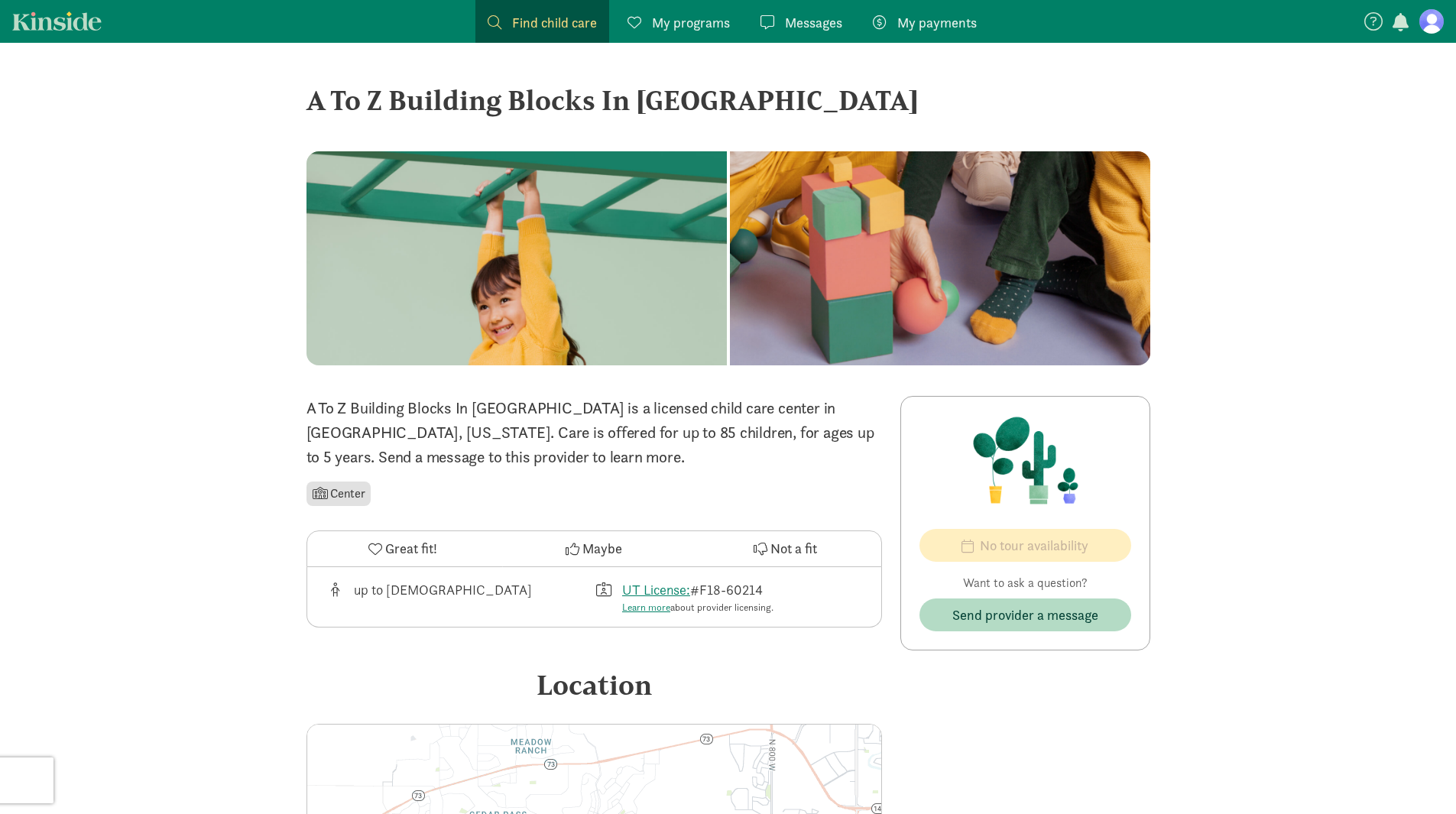
click at [590, 552] on span "Maybe" at bounding box center [601, 547] width 40 height 20
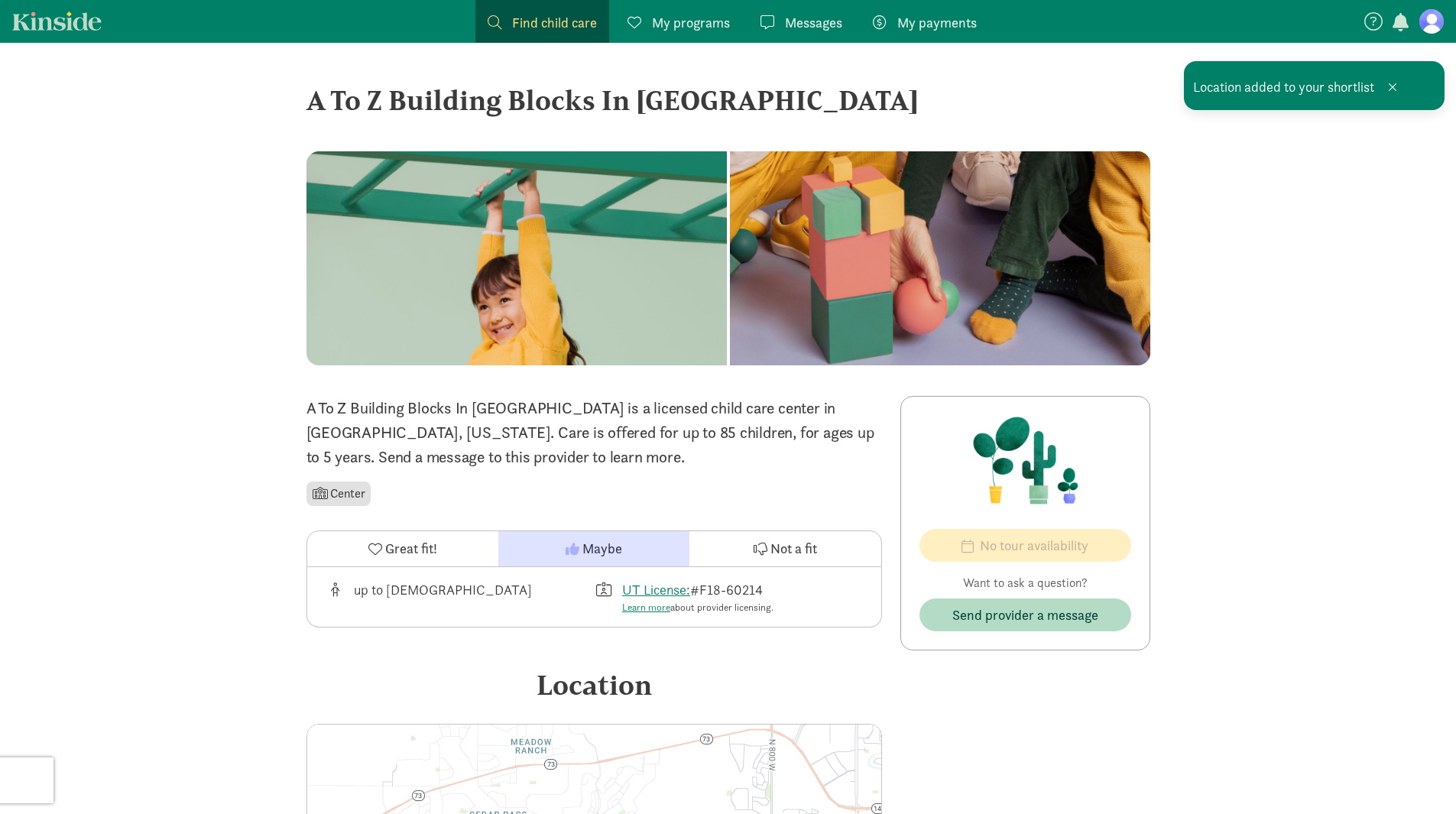
click at [530, 20] on span "Find child care" at bounding box center [555, 22] width 85 height 20
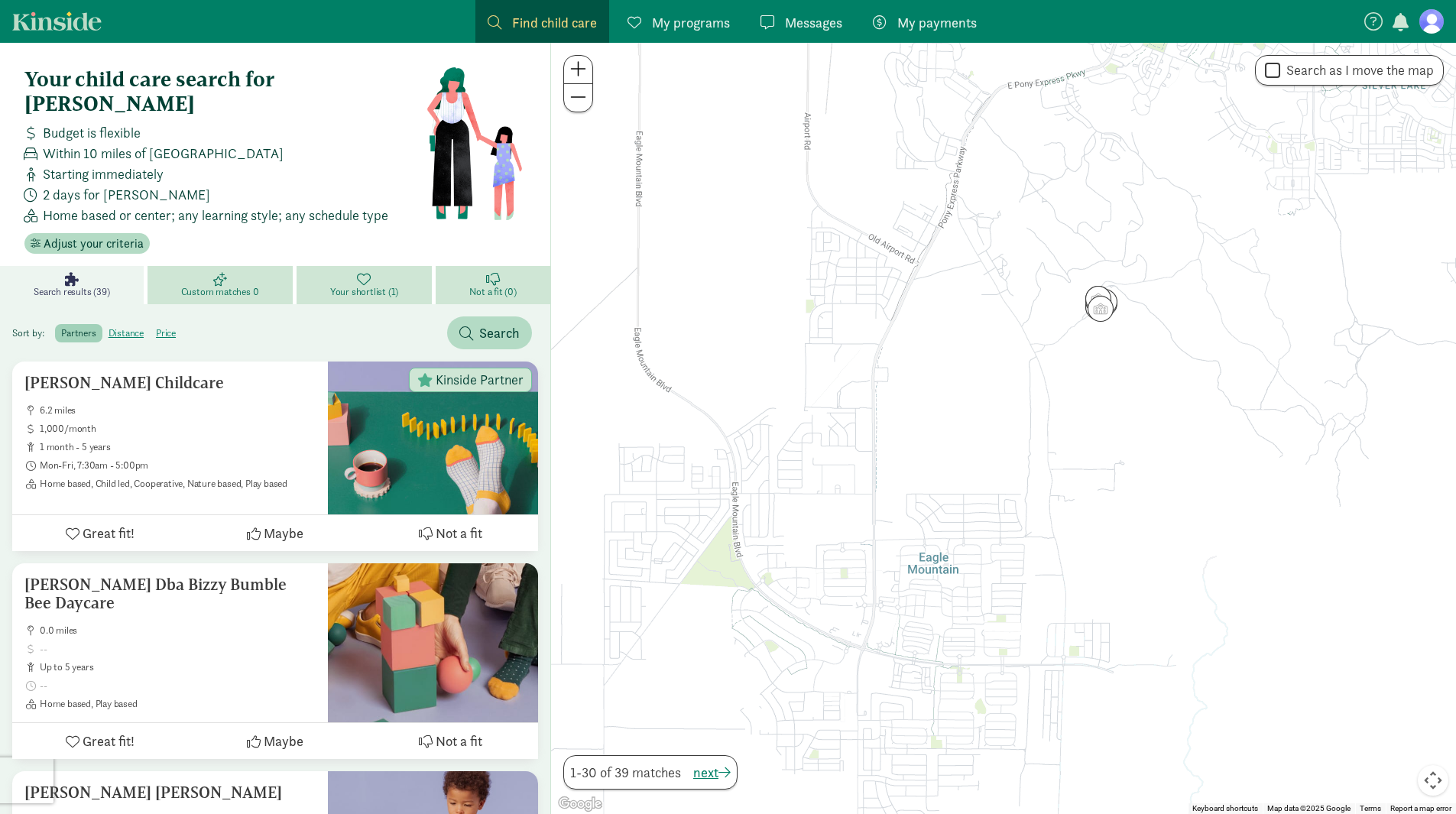
drag, startPoint x: 659, startPoint y: 524, endPoint x: 985, endPoint y: 319, distance: 385.1
click at [984, 319] on div at bounding box center [1004, 427] width 905 height 770
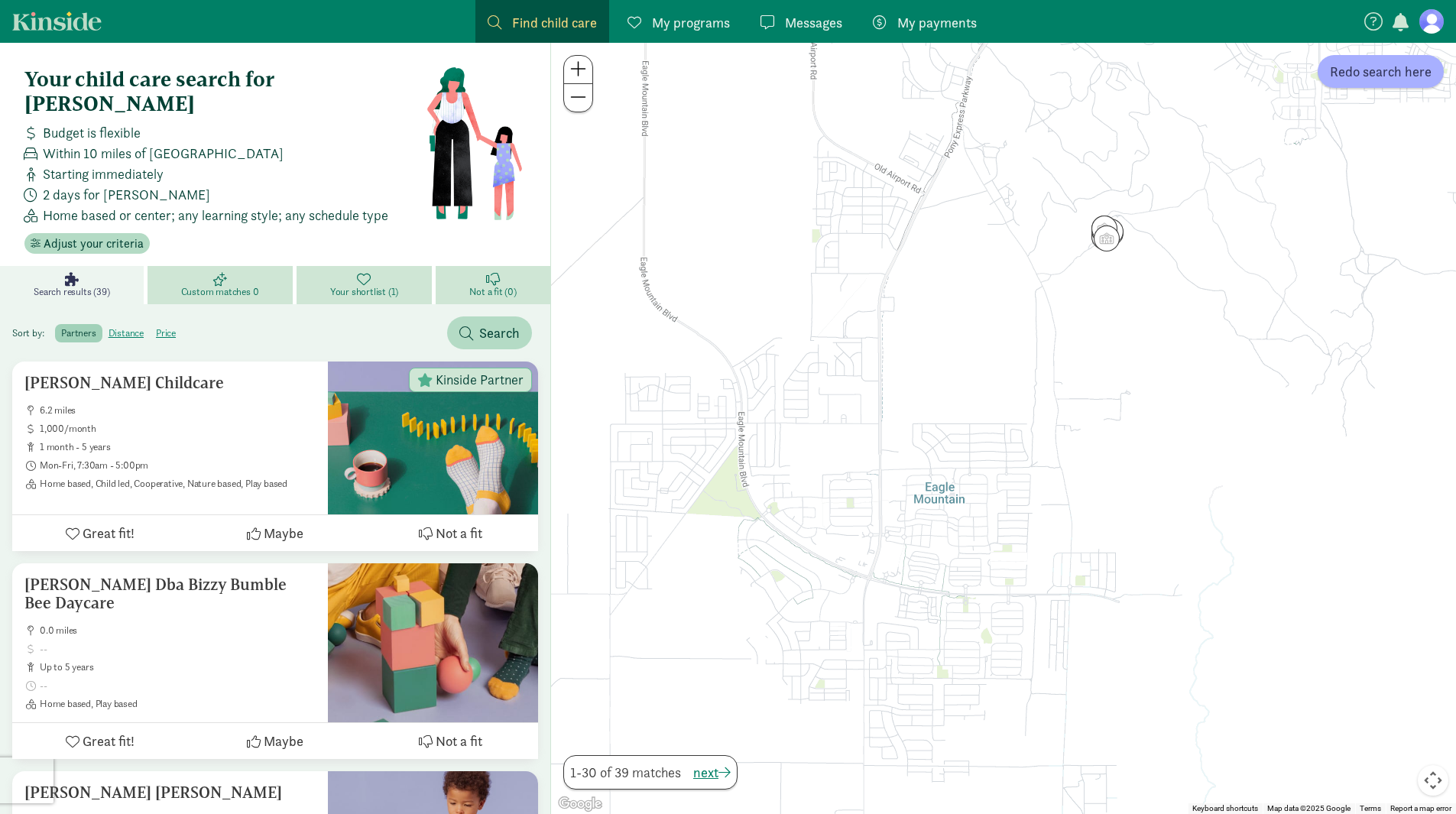
drag, startPoint x: 901, startPoint y: 395, endPoint x: 903, endPoint y: 369, distance: 26.1
click at [903, 369] on div at bounding box center [1004, 427] width 905 height 770
click at [1106, 247] on img "Click to see details" at bounding box center [1106, 239] width 29 height 29
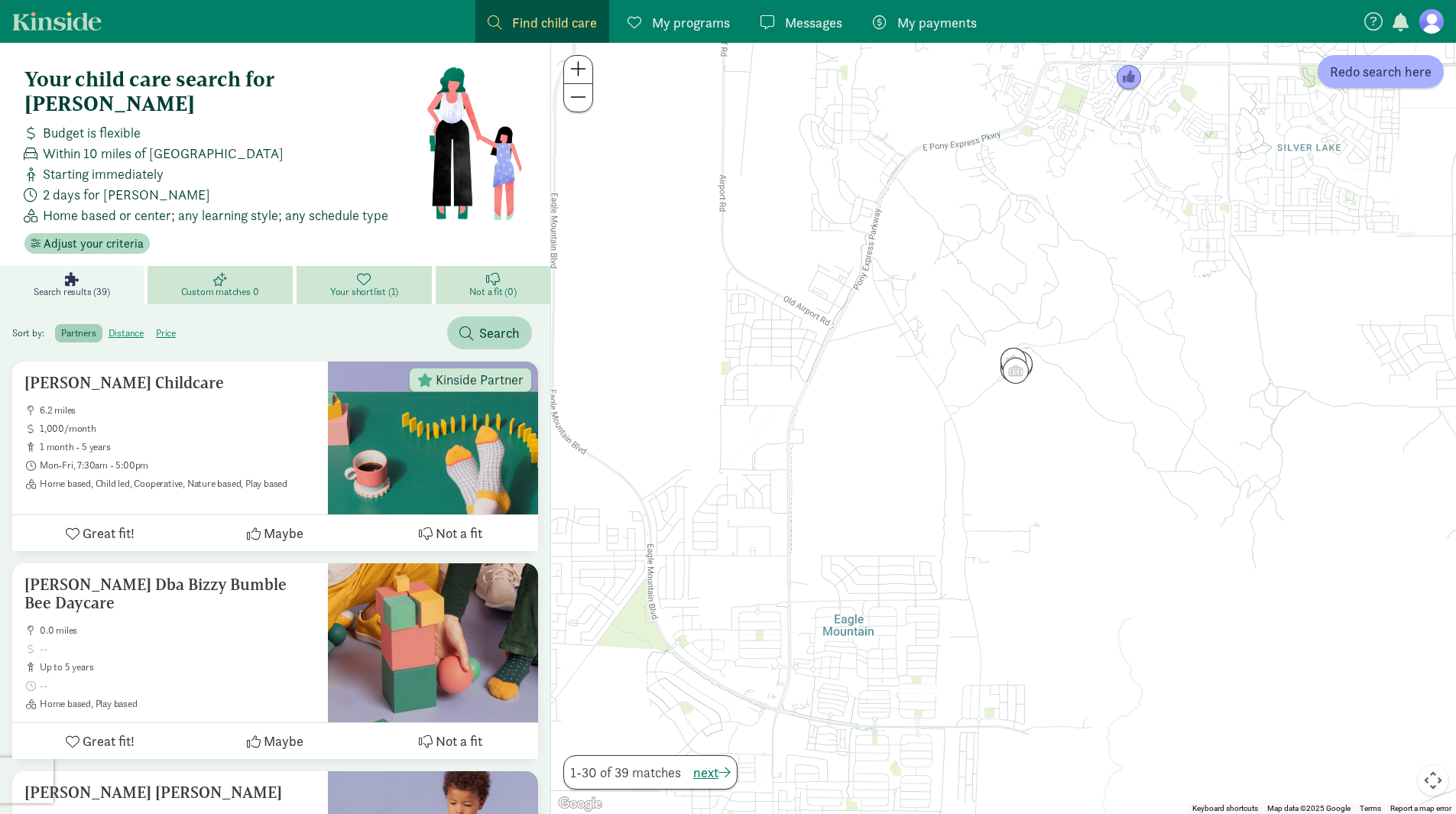
drag, startPoint x: 1009, startPoint y: 363, endPoint x: 881, endPoint y: 392, distance: 131.2
click at [884, 392] on div "To navigate, press the arrow keys." at bounding box center [1004, 427] width 905 height 770
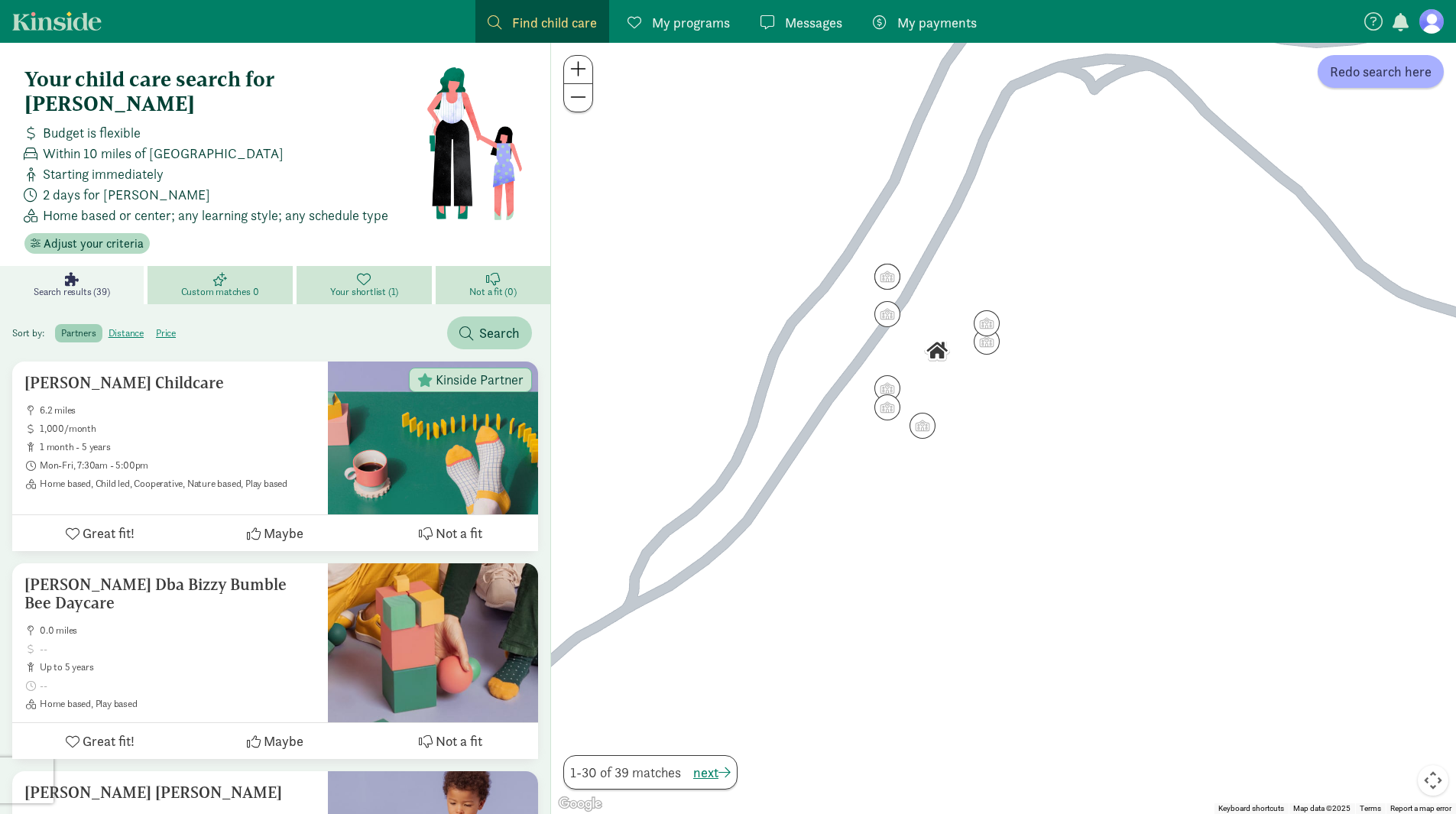
drag, startPoint x: 953, startPoint y: 348, endPoint x: 1000, endPoint y: 421, distance: 86.8
click at [1000, 421] on div at bounding box center [1004, 427] width 905 height 770
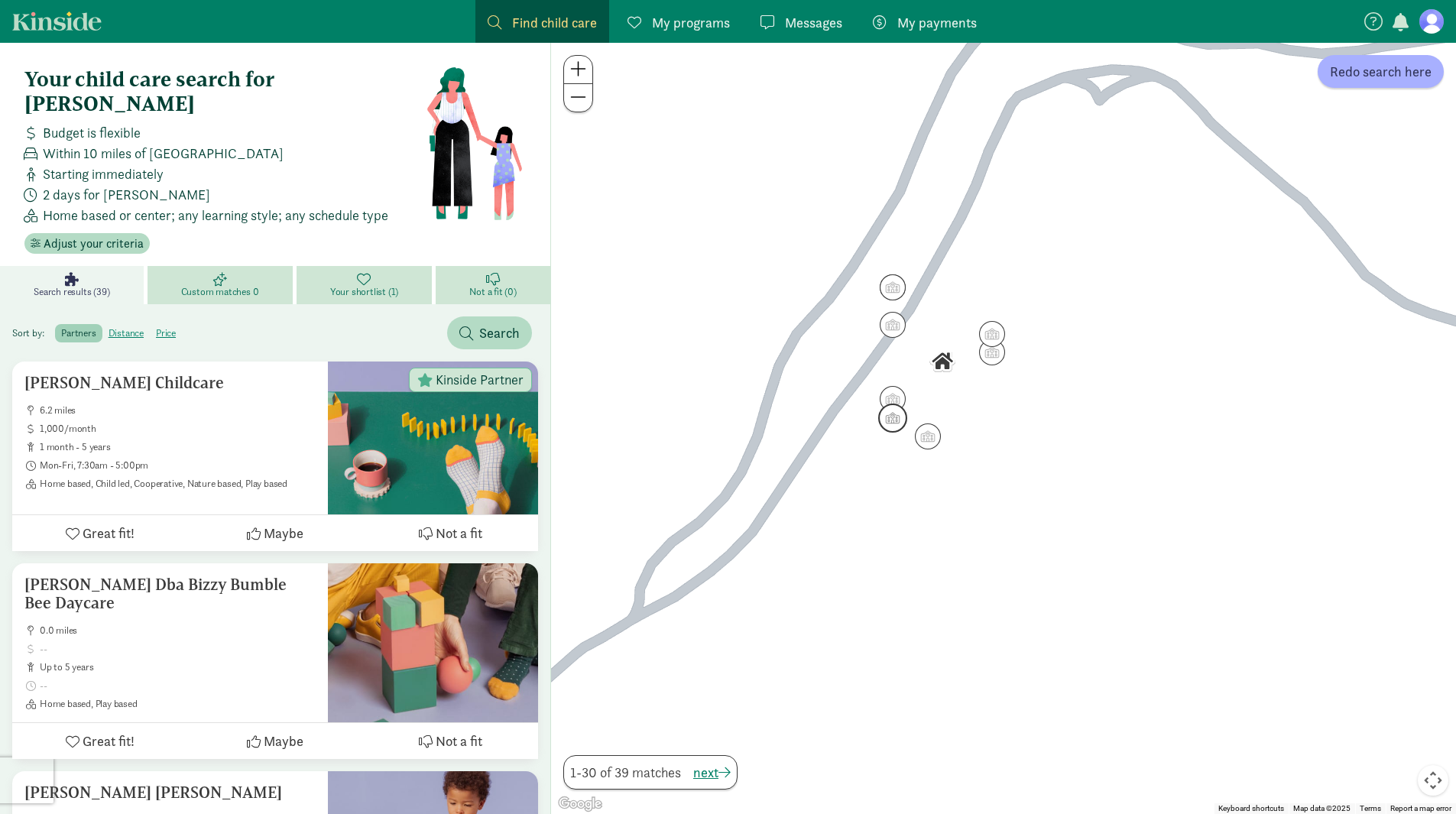
click at [893, 424] on img "Click to see details" at bounding box center [892, 418] width 29 height 29
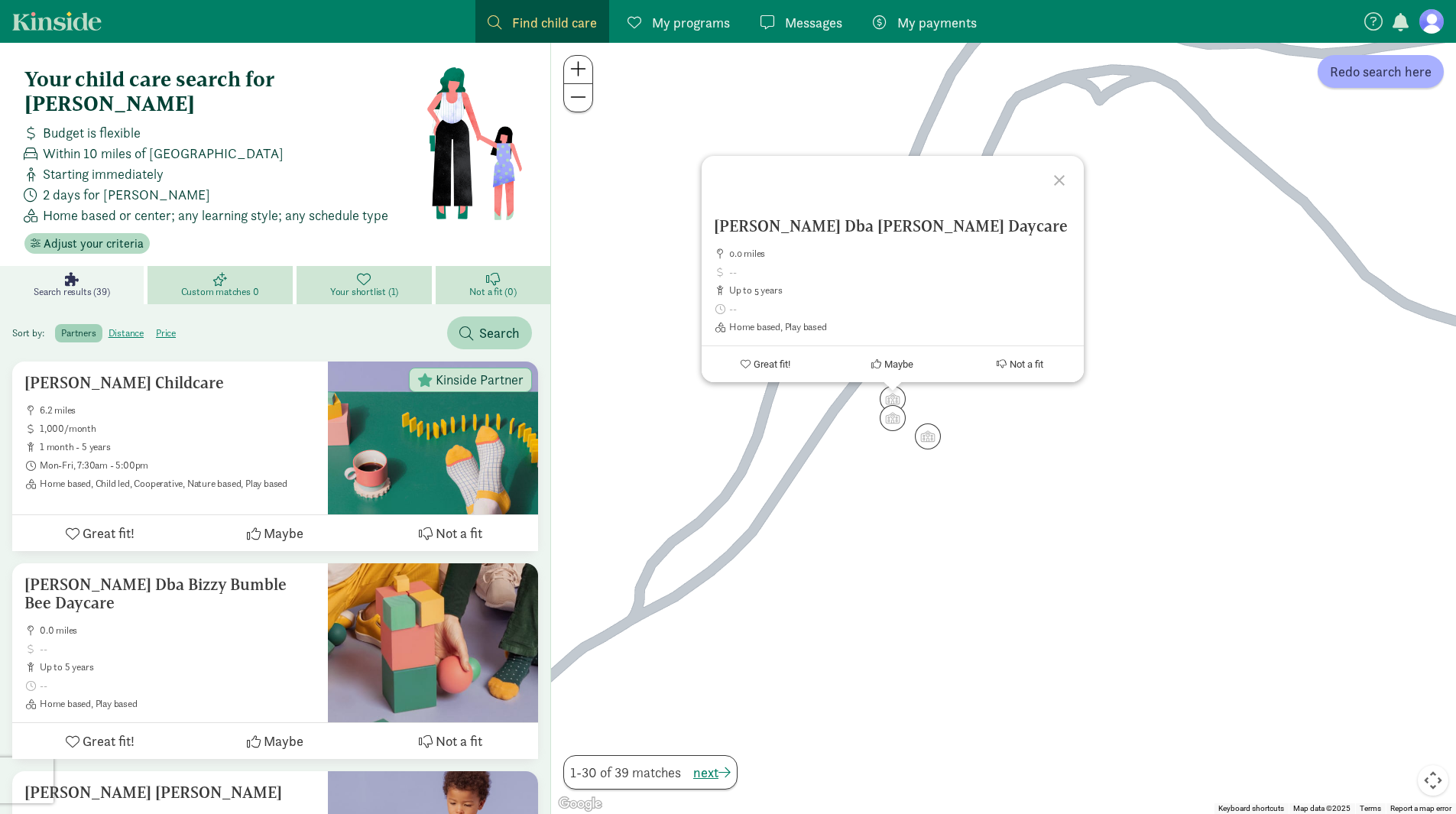
click at [848, 453] on div "[PERSON_NAME] Dba [PERSON_NAME] Daycare 0.0 miles up to 5 years Home based, Pla…" at bounding box center [1004, 427] width 905 height 770
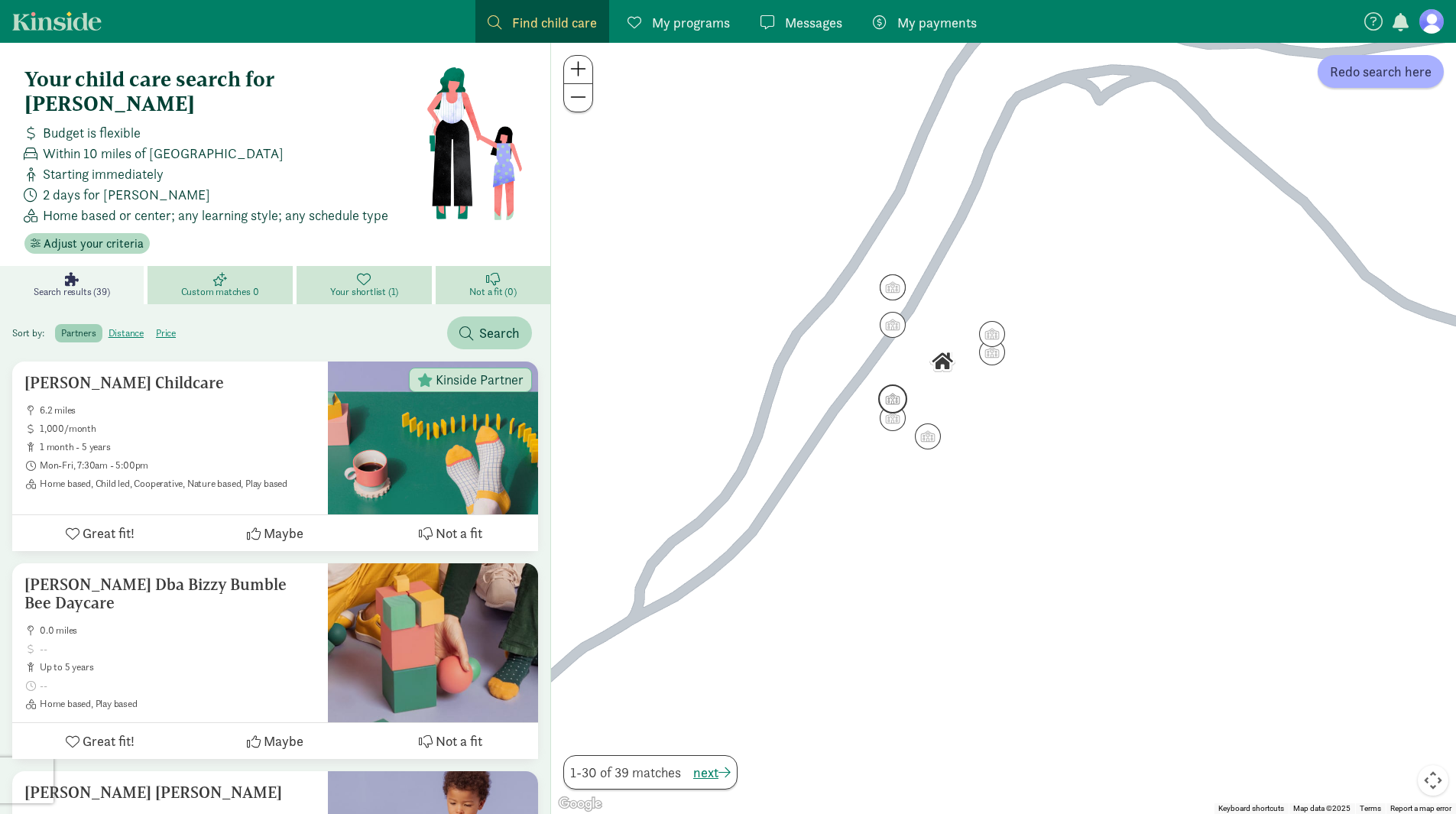
click at [895, 393] on img "Click to see details" at bounding box center [892, 399] width 29 height 29
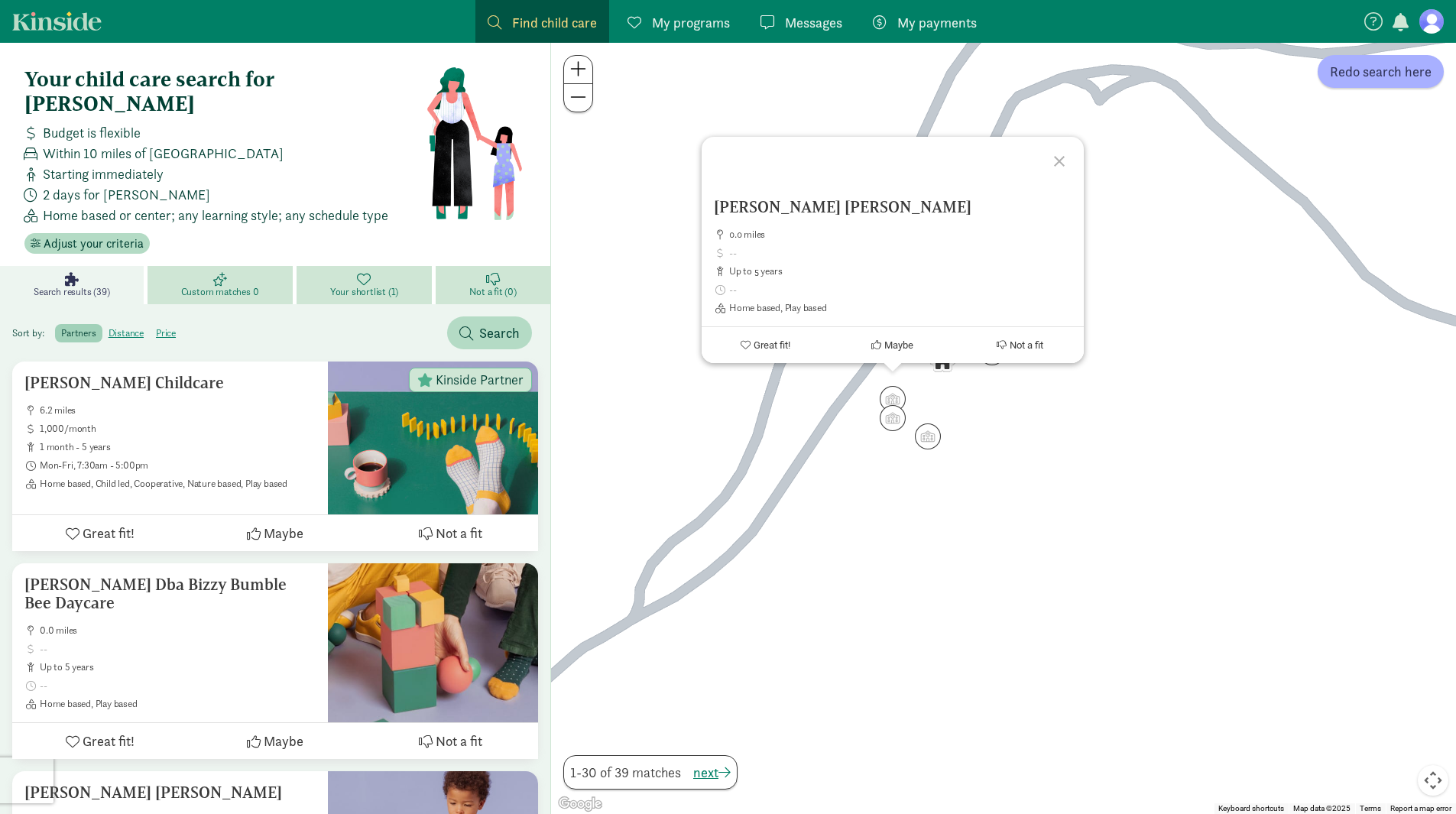
click at [955, 389] on div "[PERSON_NAME] [PERSON_NAME] Childcare 0.0 miles up to 5 years Home based, Play …" at bounding box center [1004, 427] width 905 height 770
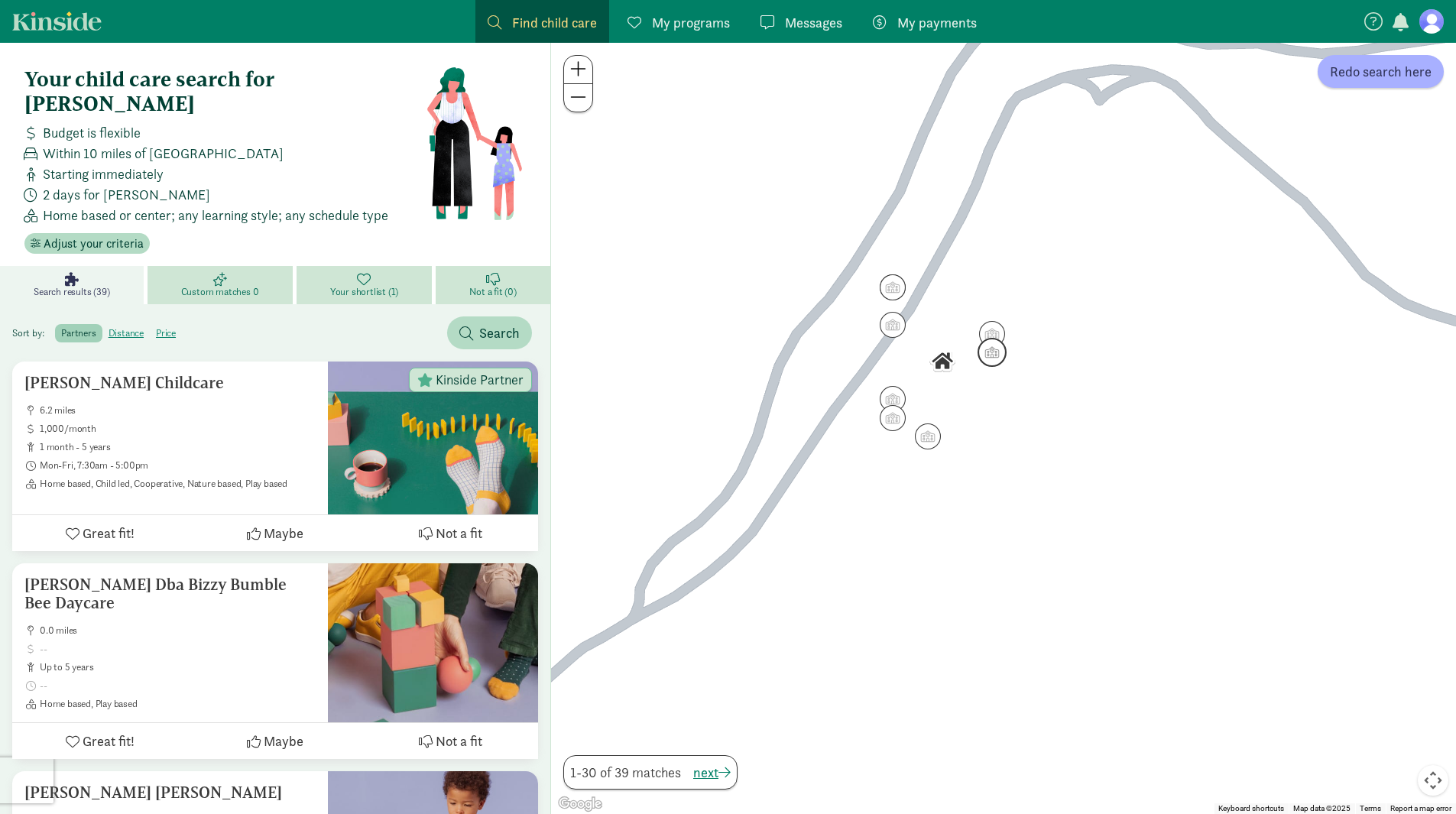
click at [997, 362] on img "Click to see details" at bounding box center [992, 352] width 29 height 29
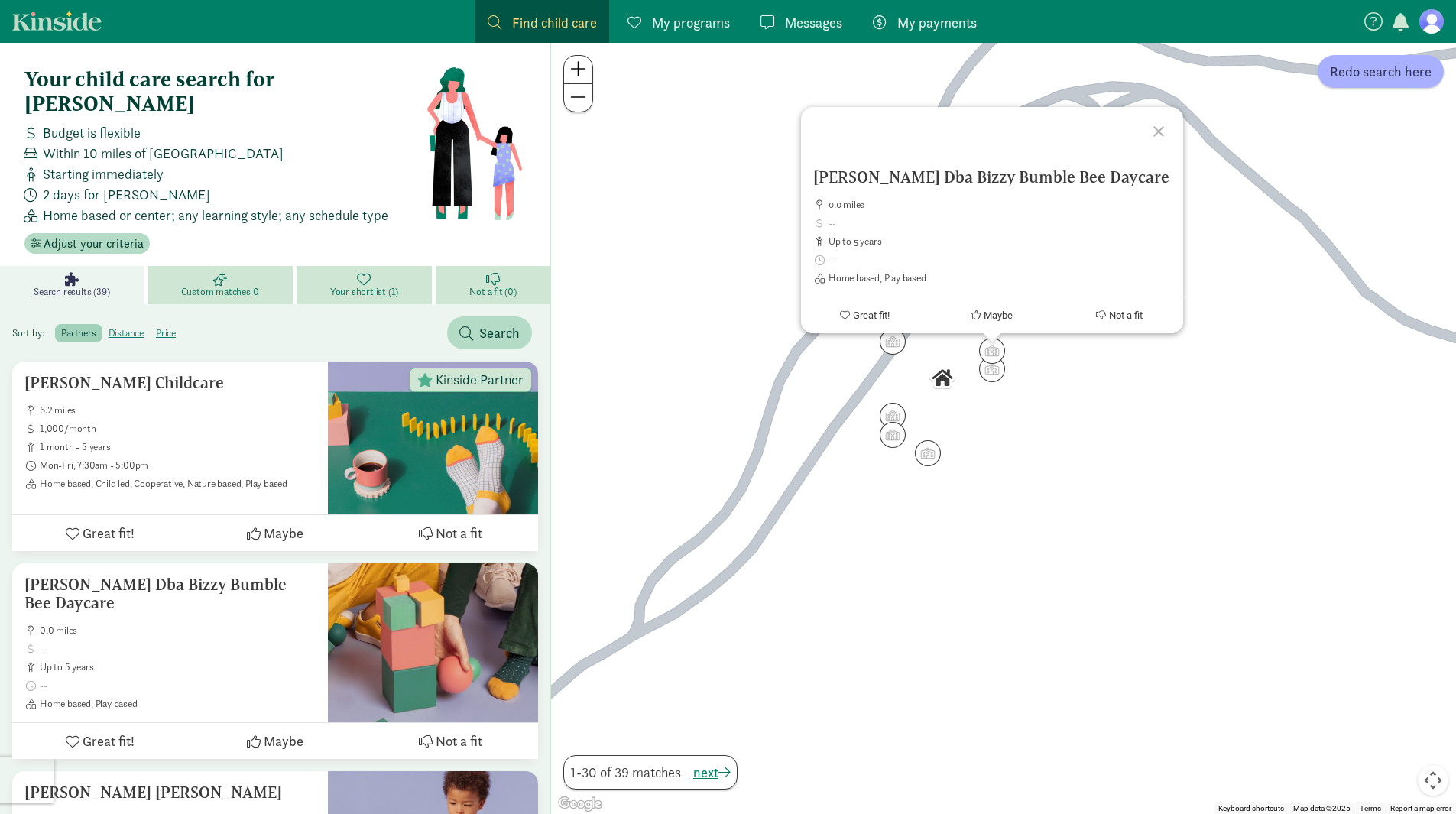
click at [998, 414] on div "[PERSON_NAME] Dba Bizzy Bumble Bee Daycare 0.0 miles up to 5 years Home based, …" at bounding box center [1004, 427] width 905 height 770
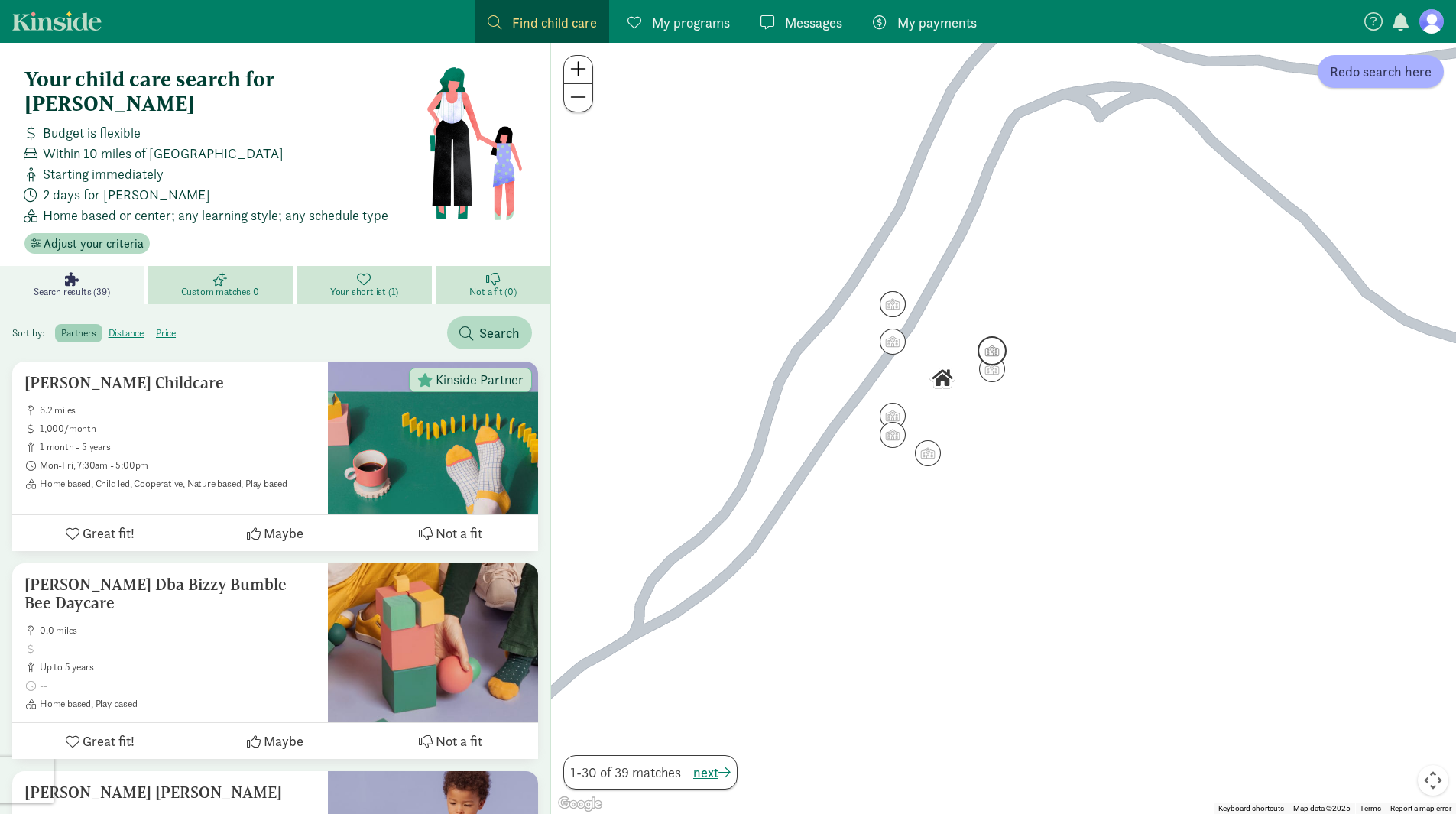
click at [993, 341] on img "Click to see details" at bounding box center [992, 351] width 29 height 29
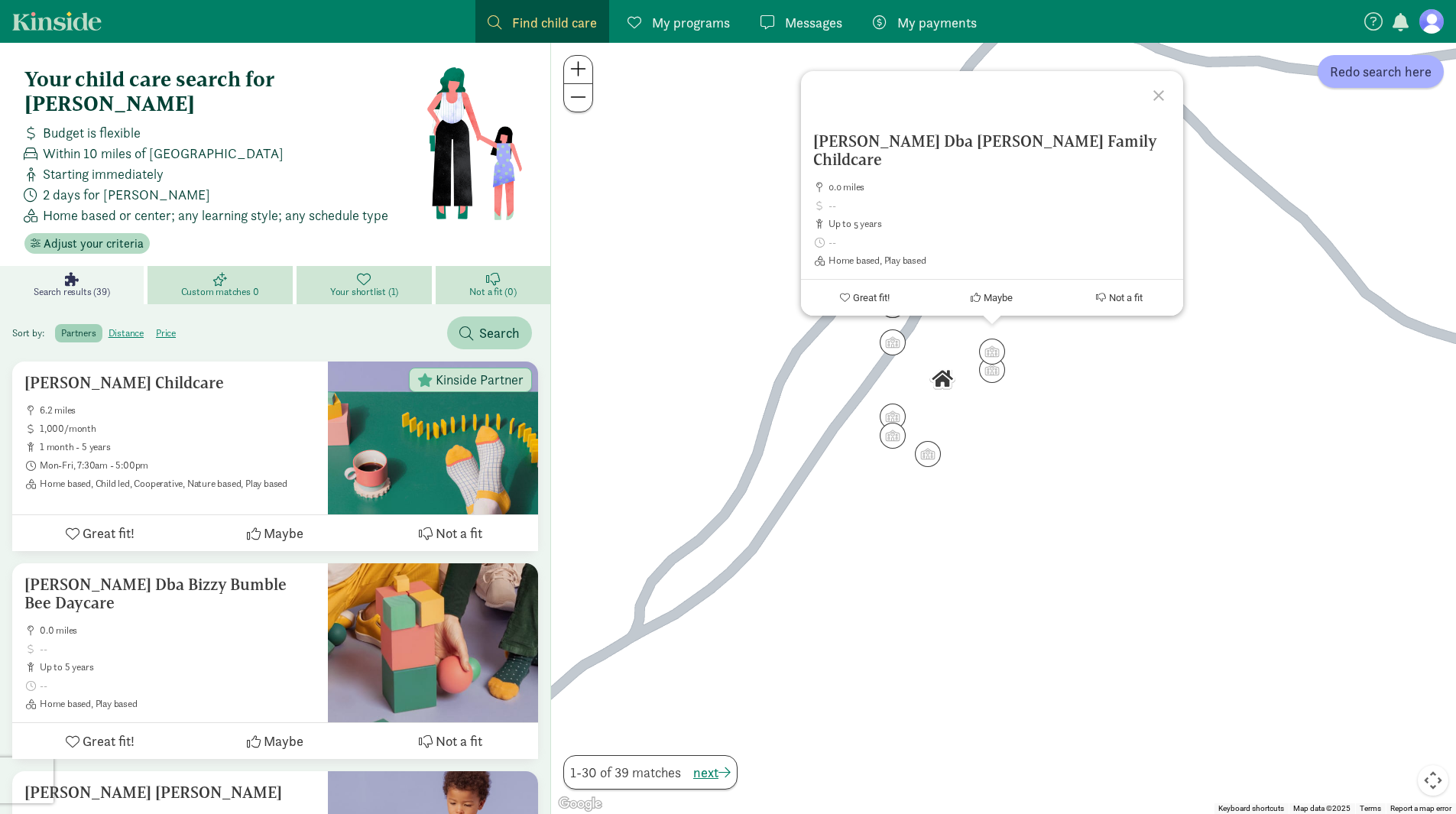
click at [997, 398] on div "[PERSON_NAME] Dba [PERSON_NAME] Family Childcare 0.0 miles up to 5 years Home b…" at bounding box center [1004, 427] width 905 height 770
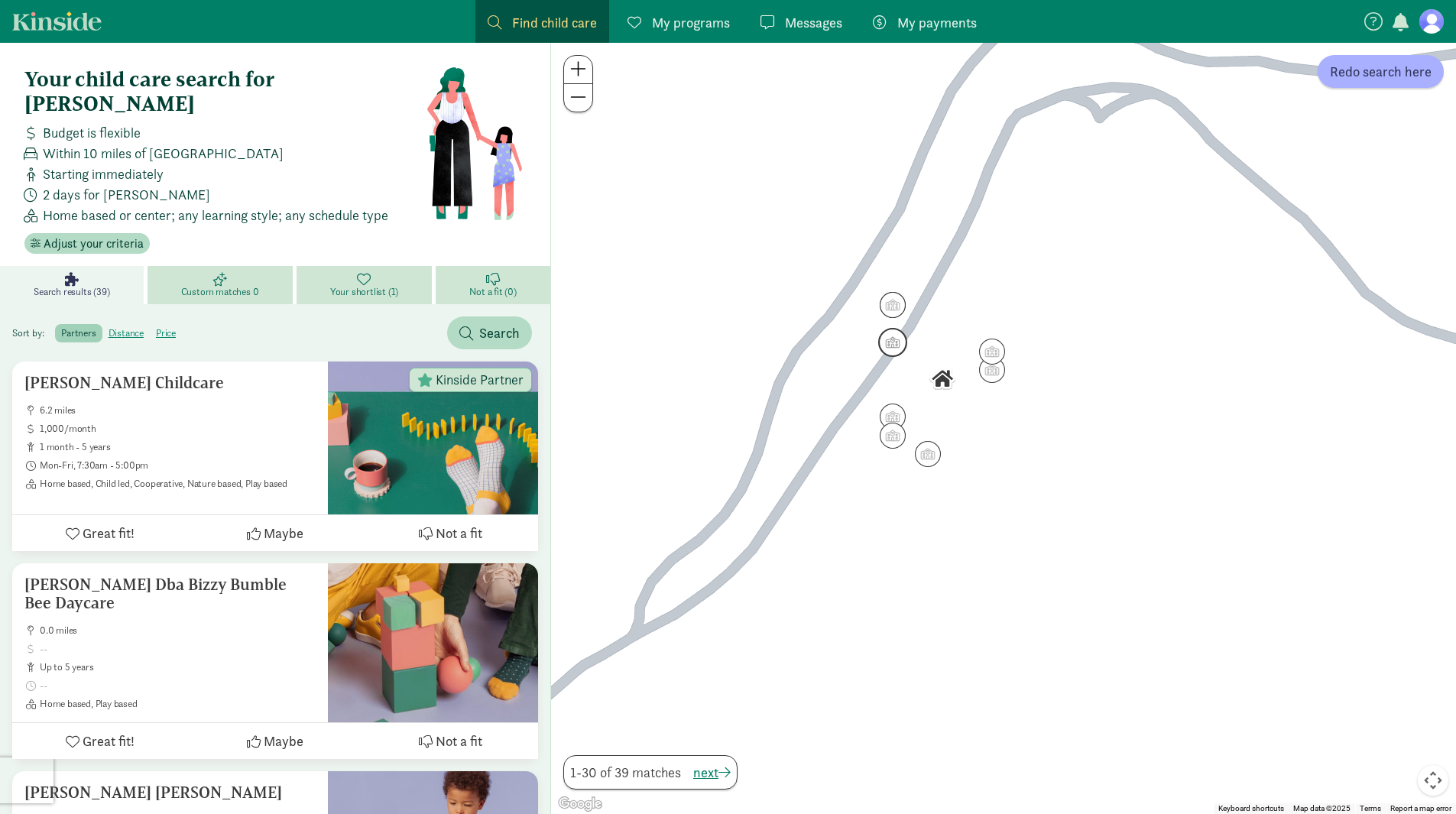
click at [898, 351] on img "Click to see details" at bounding box center [892, 342] width 29 height 29
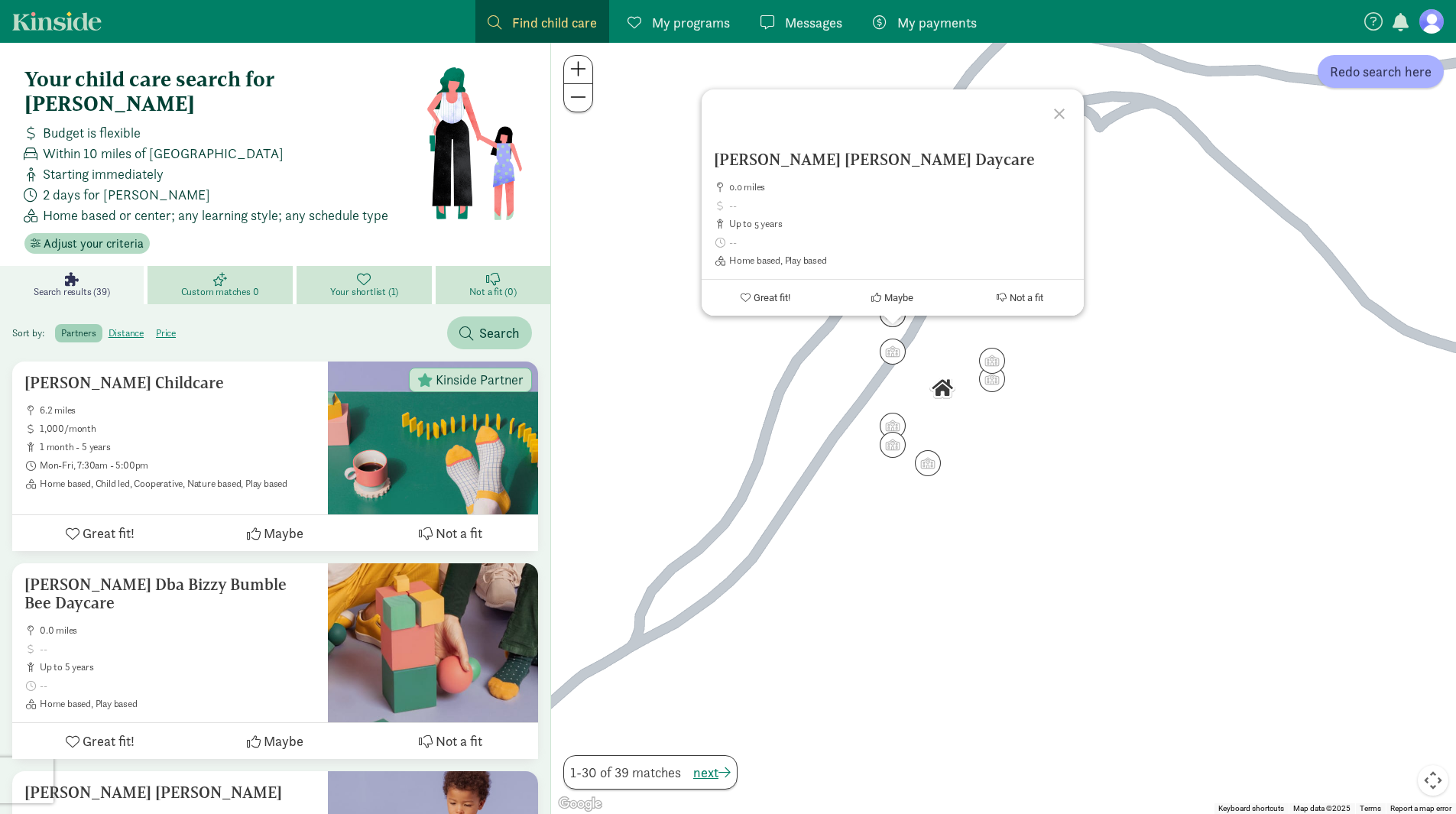
click at [856, 377] on div "[PERSON_NAME] [PERSON_NAME] Daycare 0.0 miles up to 5 years Home based, Play ba…" at bounding box center [1004, 427] width 905 height 770
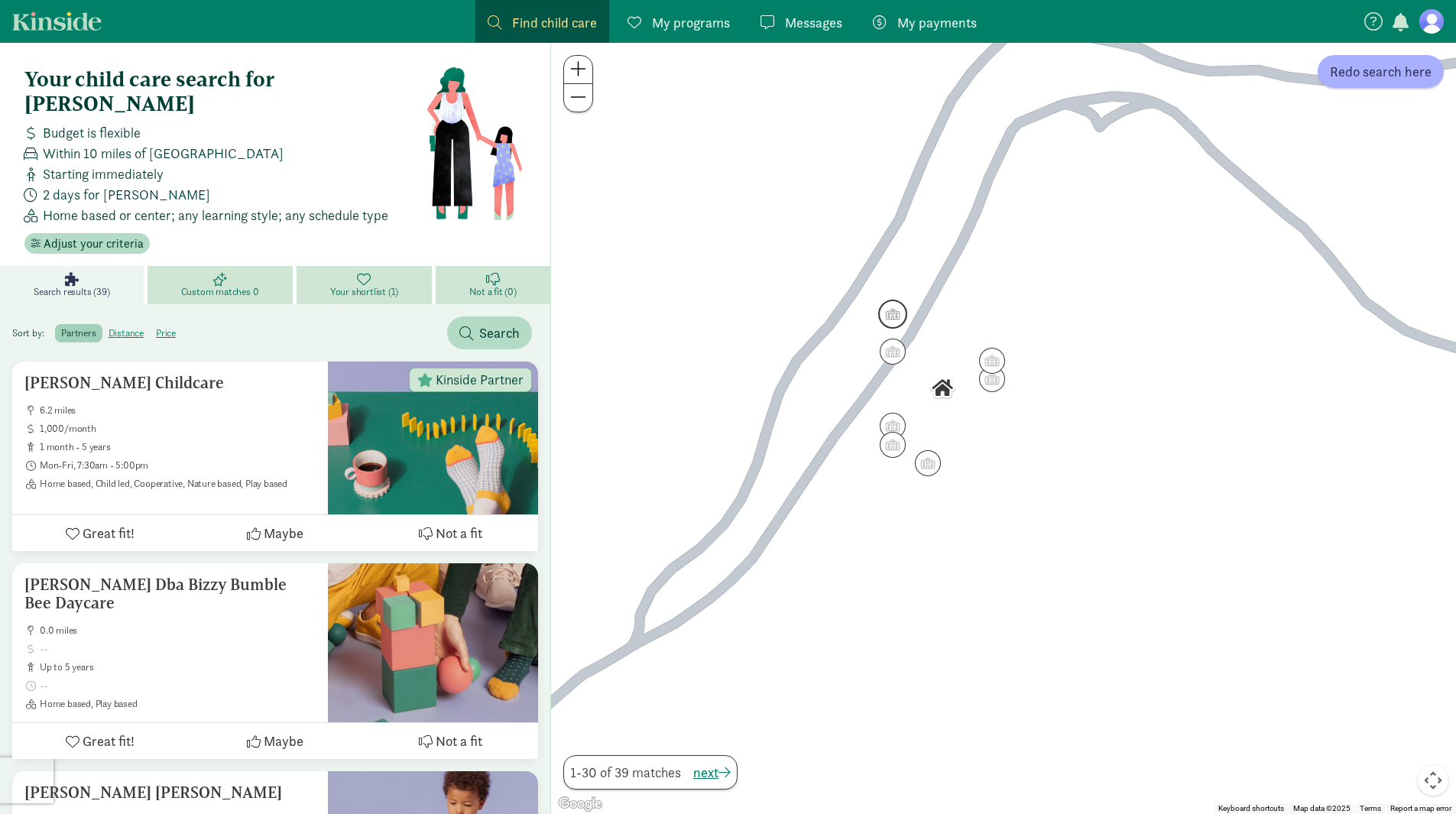
click at [893, 323] on img "Click to see details" at bounding box center [892, 314] width 29 height 29
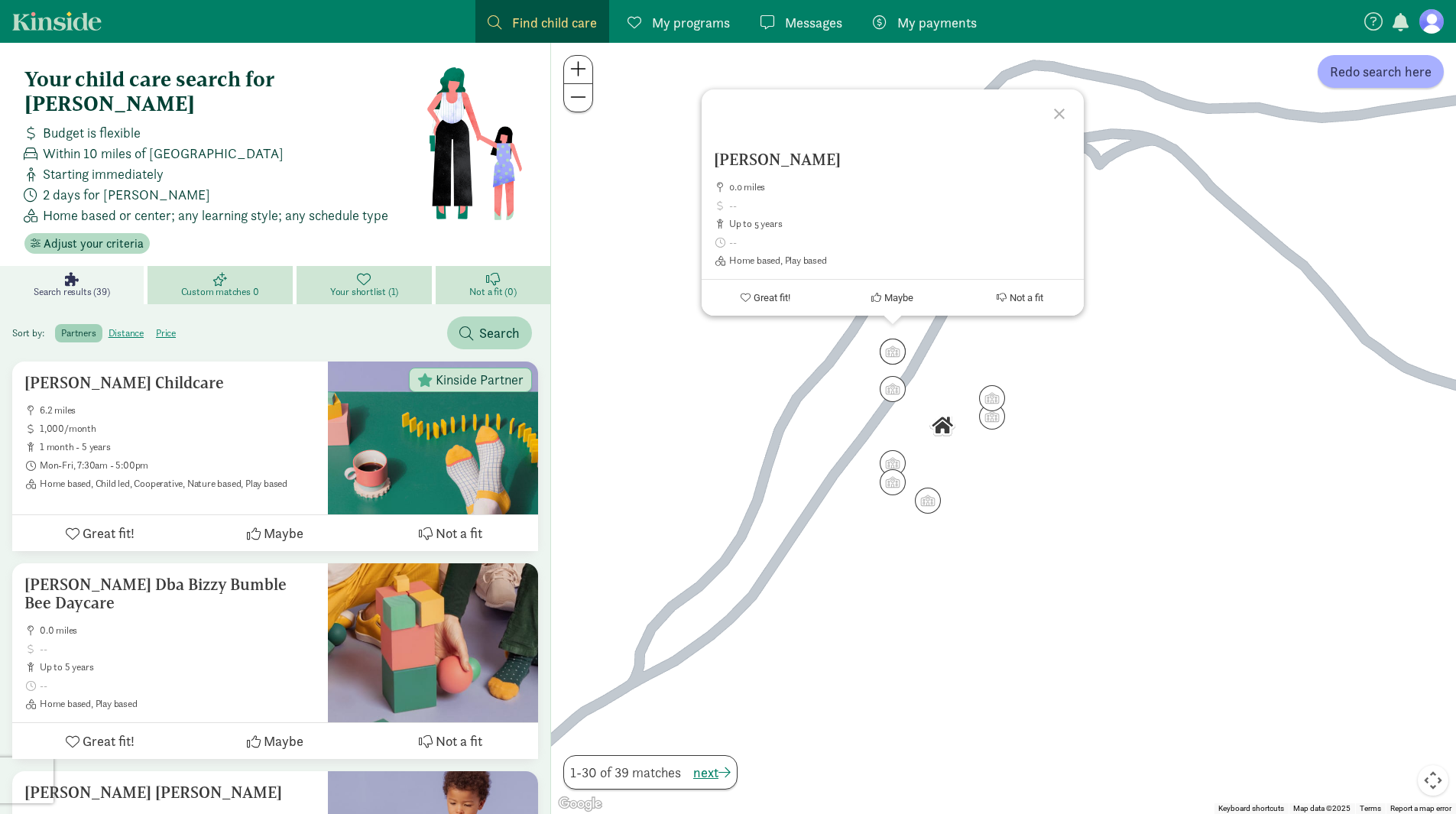
click at [848, 366] on div "[PERSON_NAME] 0.0 miles up to 5 years Home based, Play based Great fit! Maybe N…" at bounding box center [1004, 427] width 905 height 770
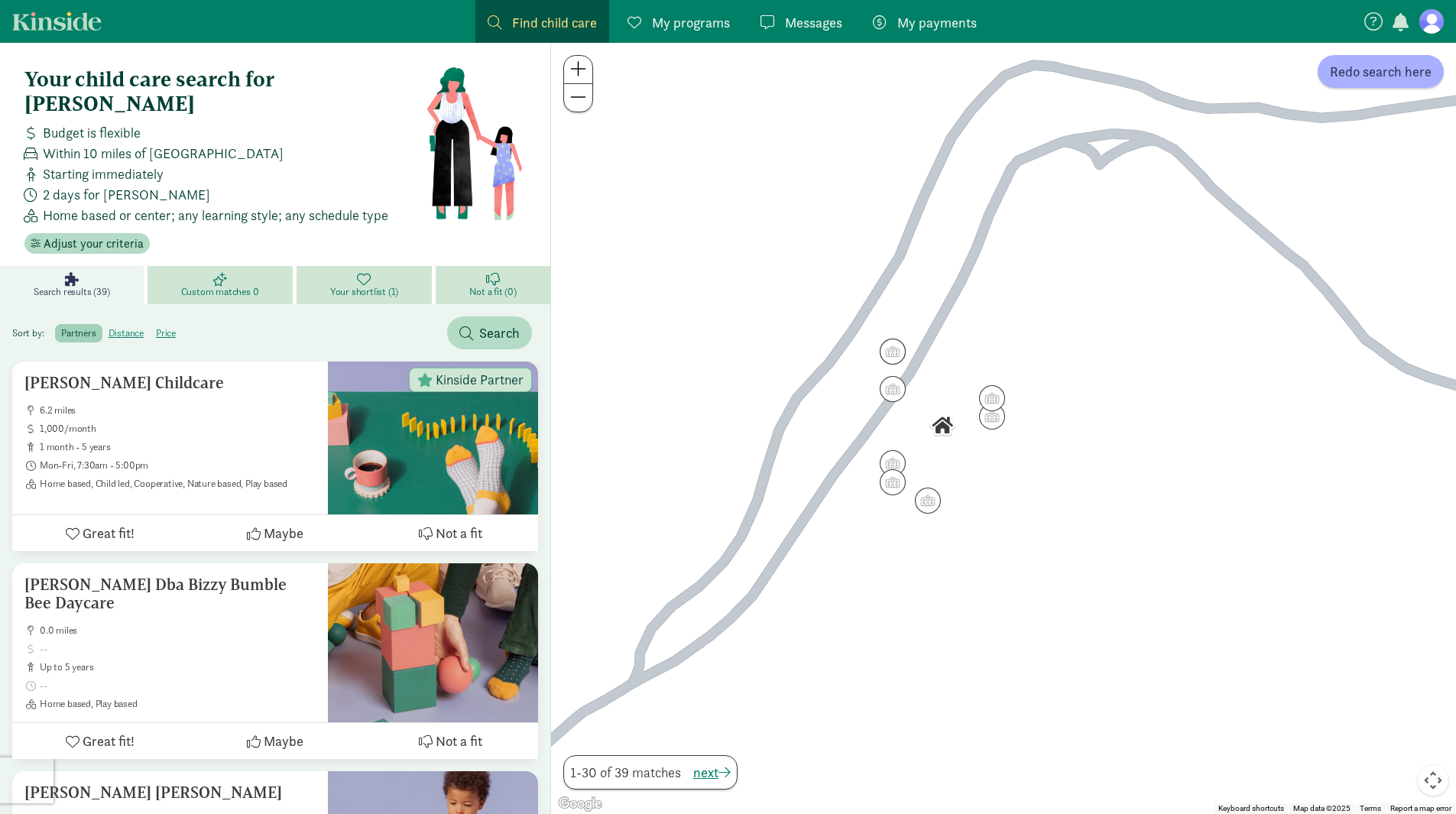
click at [74, 324] on label "partners" at bounding box center [78, 333] width 46 height 18
click at [61, 327] on input "partners" at bounding box center [61, 327] width 0 height 0
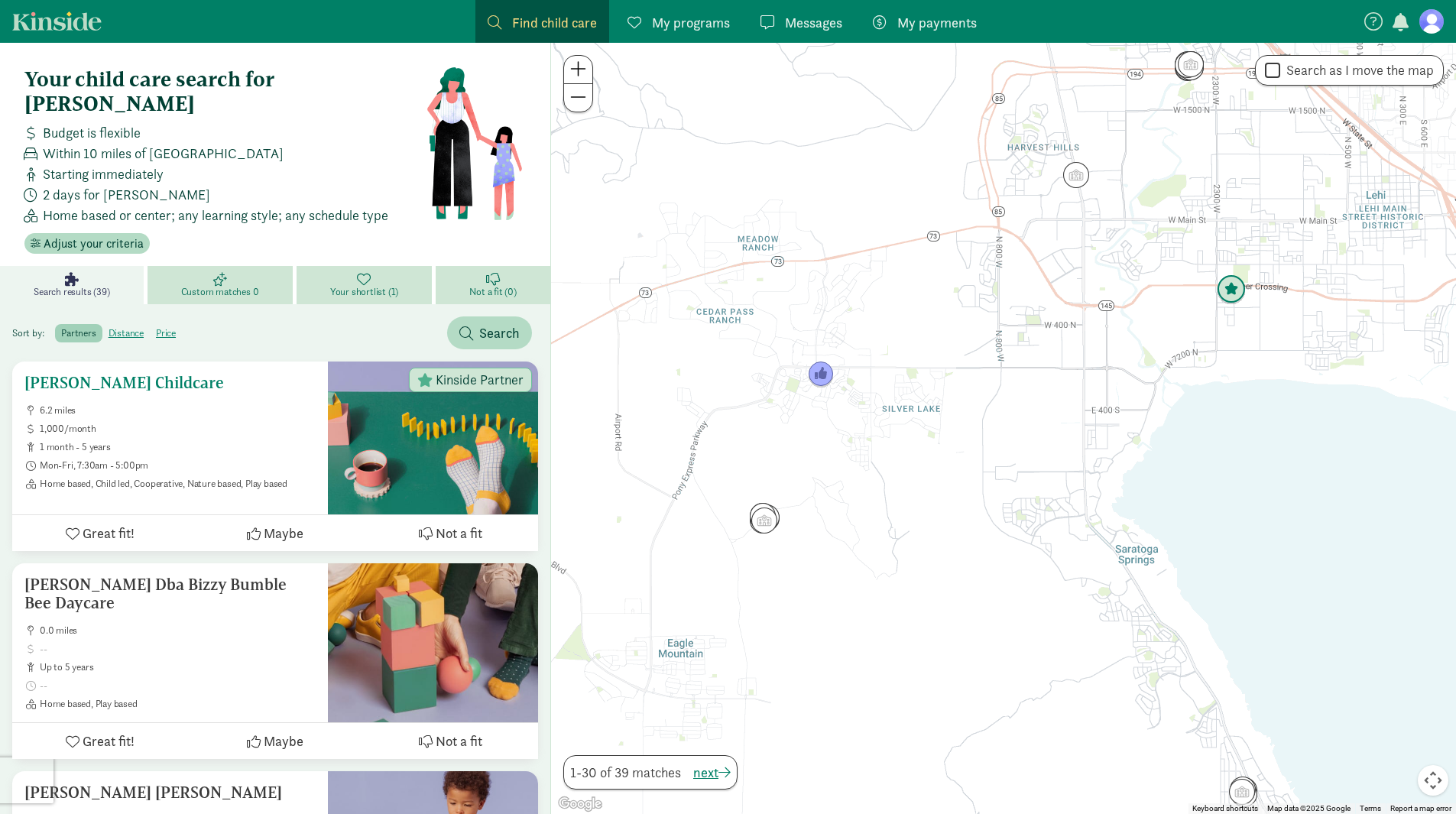
click at [160, 373] on h5 "[PERSON_NAME] Childcare" at bounding box center [169, 382] width 291 height 18
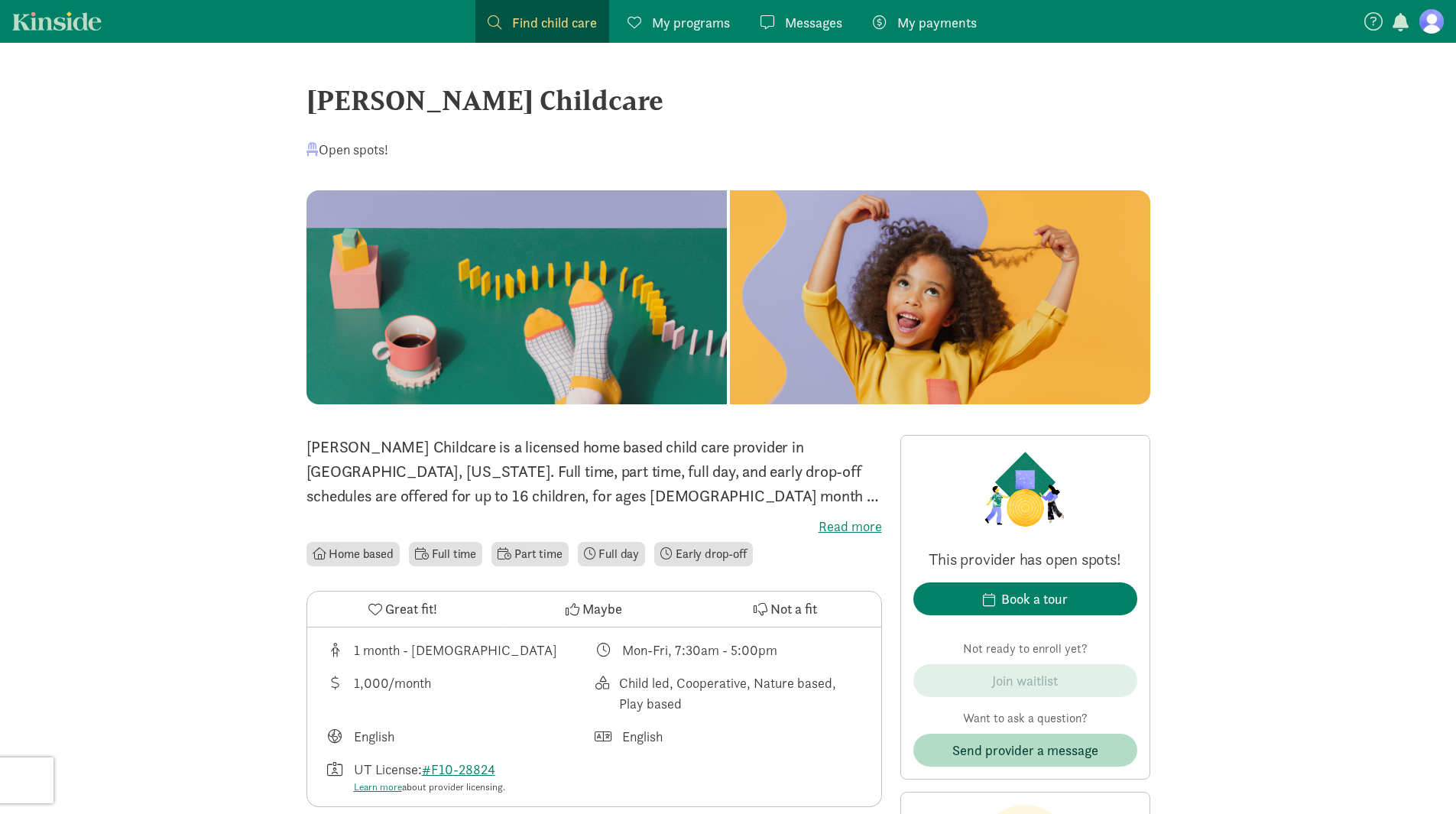
click at [828, 523] on label "Read more" at bounding box center [594, 526] width 575 height 18
click at [0, 0] on input "Read more" at bounding box center [0, 0] width 0 height 0
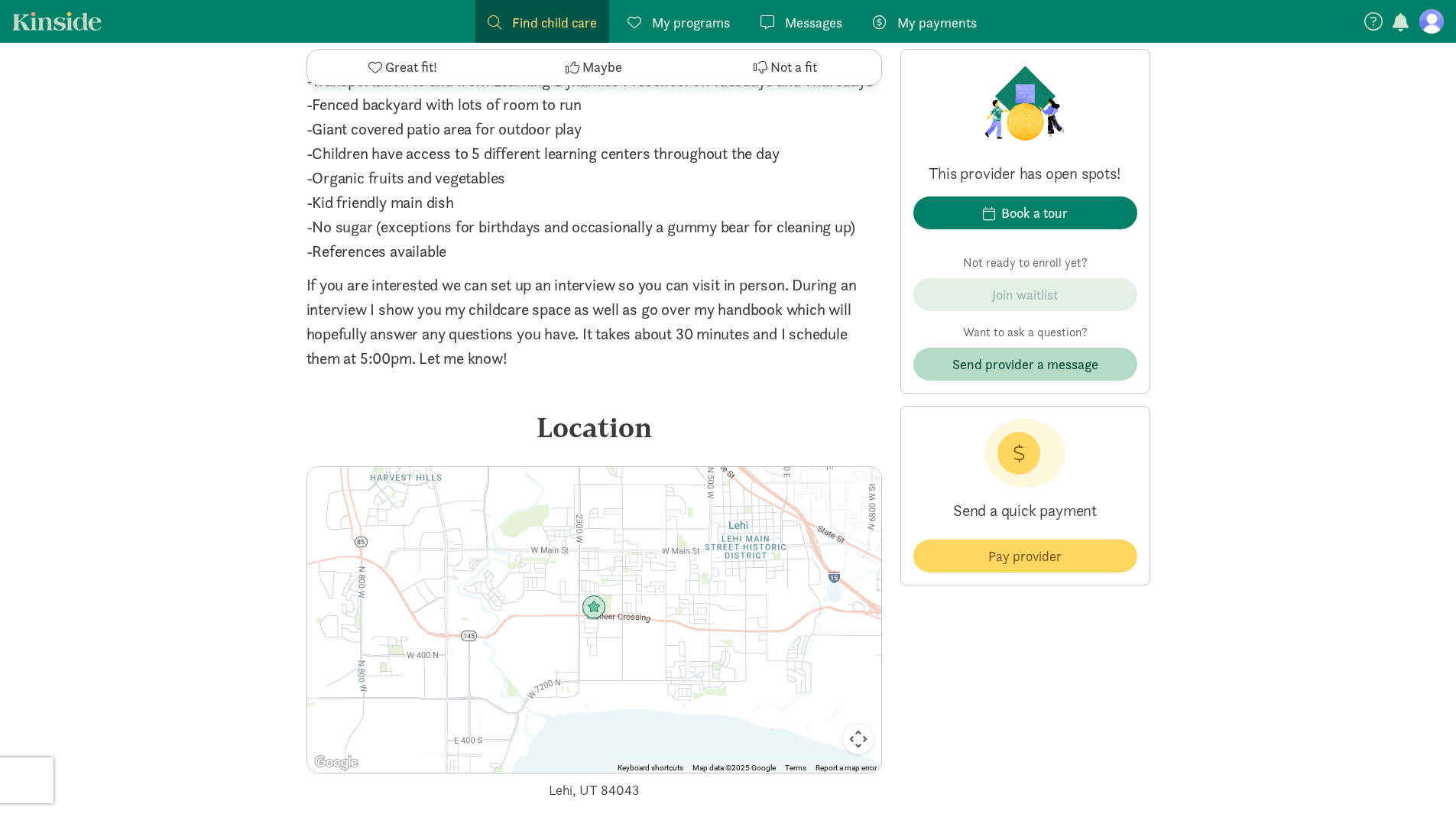
scroll to position [2164, 0]
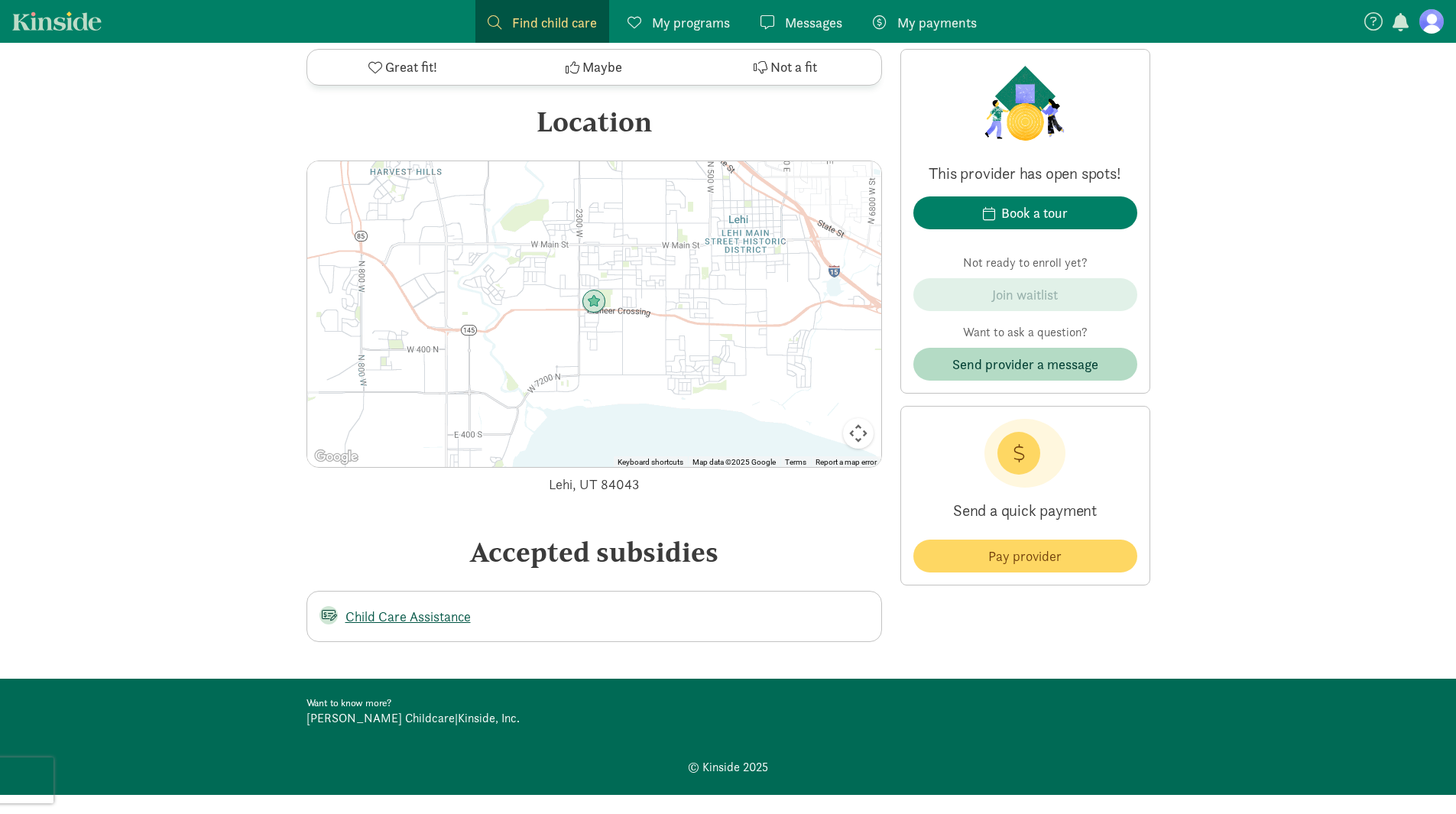
click at [359, 607] on link "Child Care Assistance" at bounding box center [408, 616] width 126 height 17
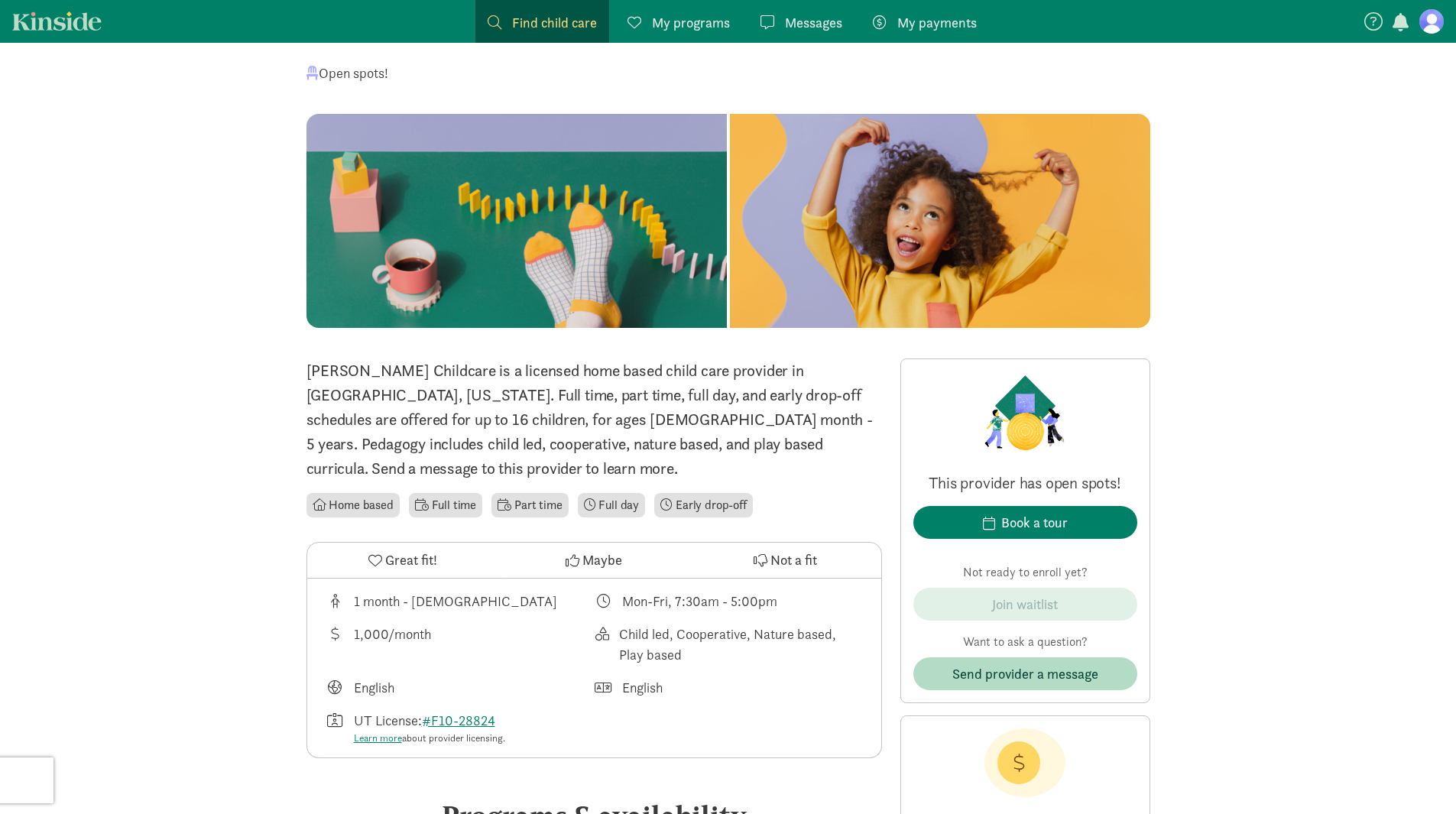
scroll to position [153, 0]
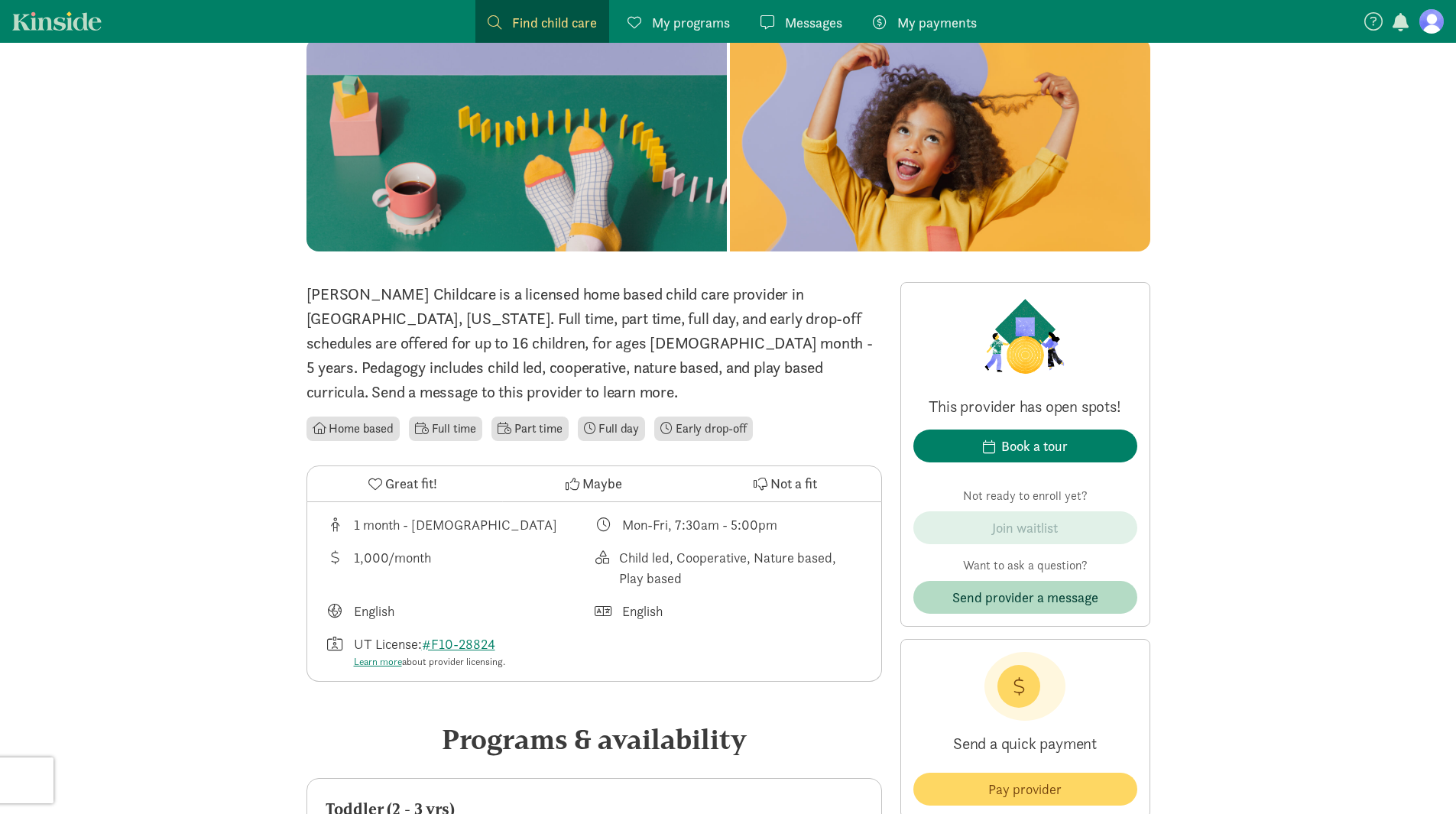
click at [516, 417] on li "Part time" at bounding box center [529, 428] width 76 height 24
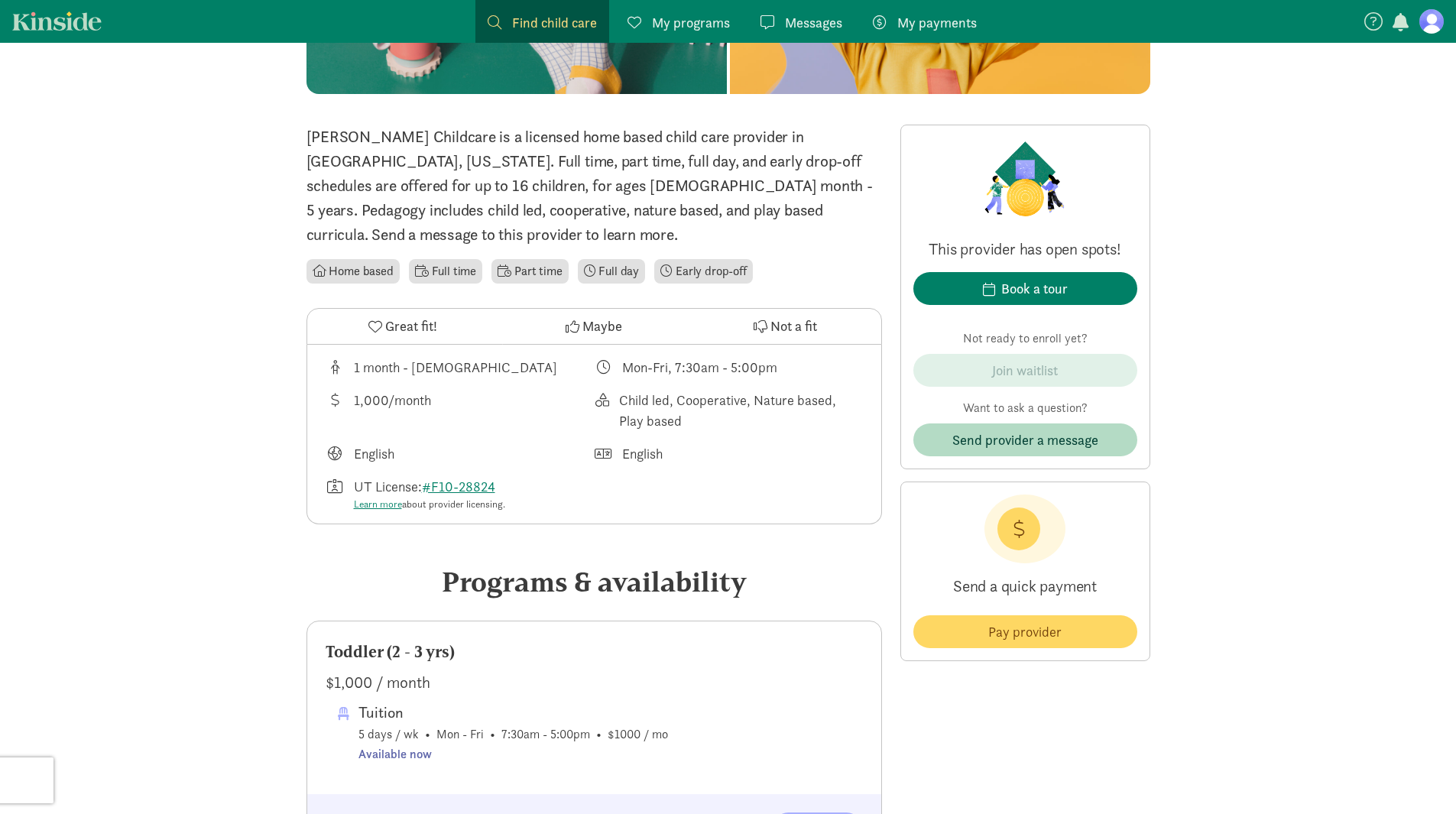
scroll to position [305, 0]
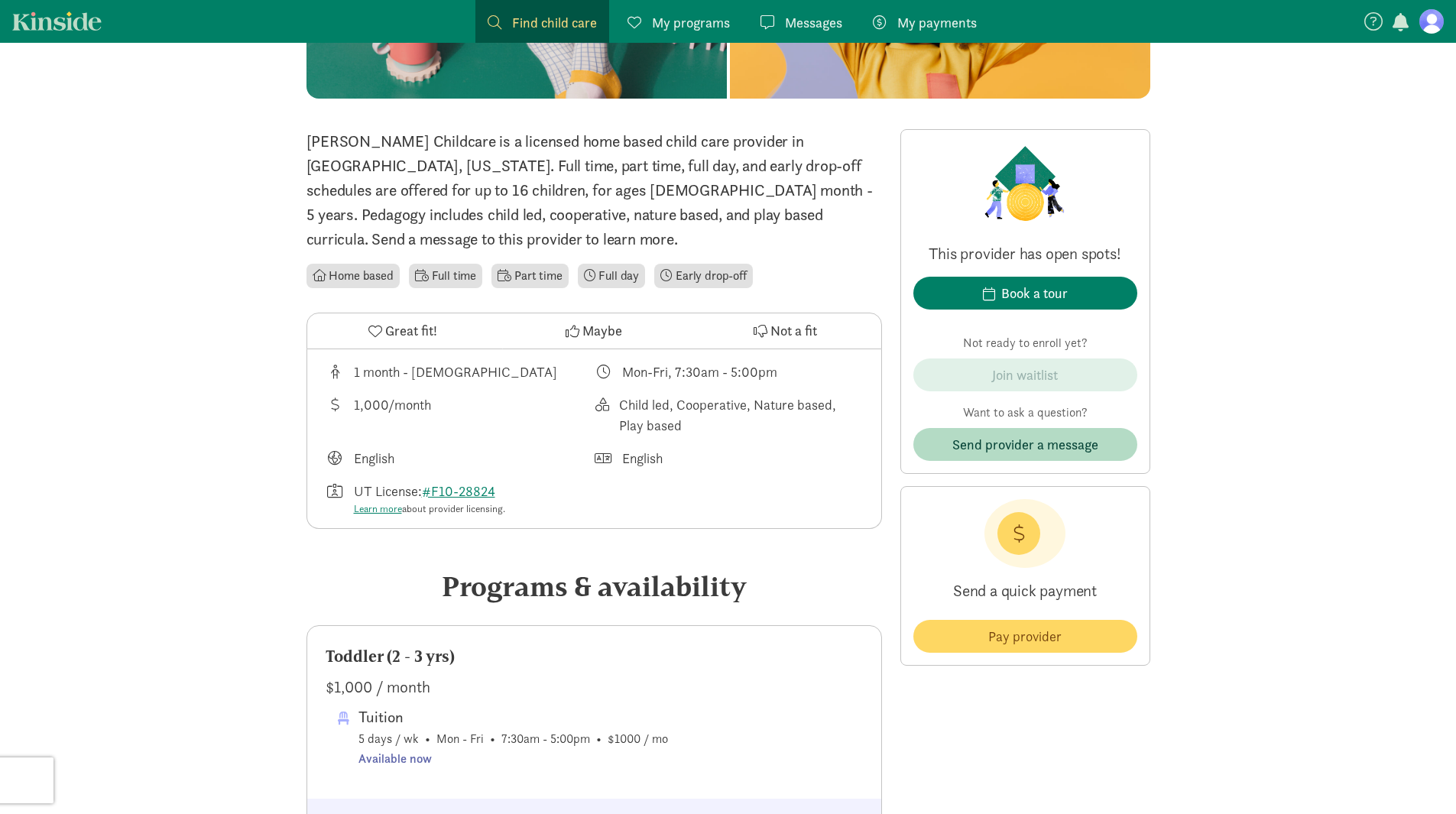
click at [598, 320] on span "Maybe" at bounding box center [601, 330] width 40 height 20
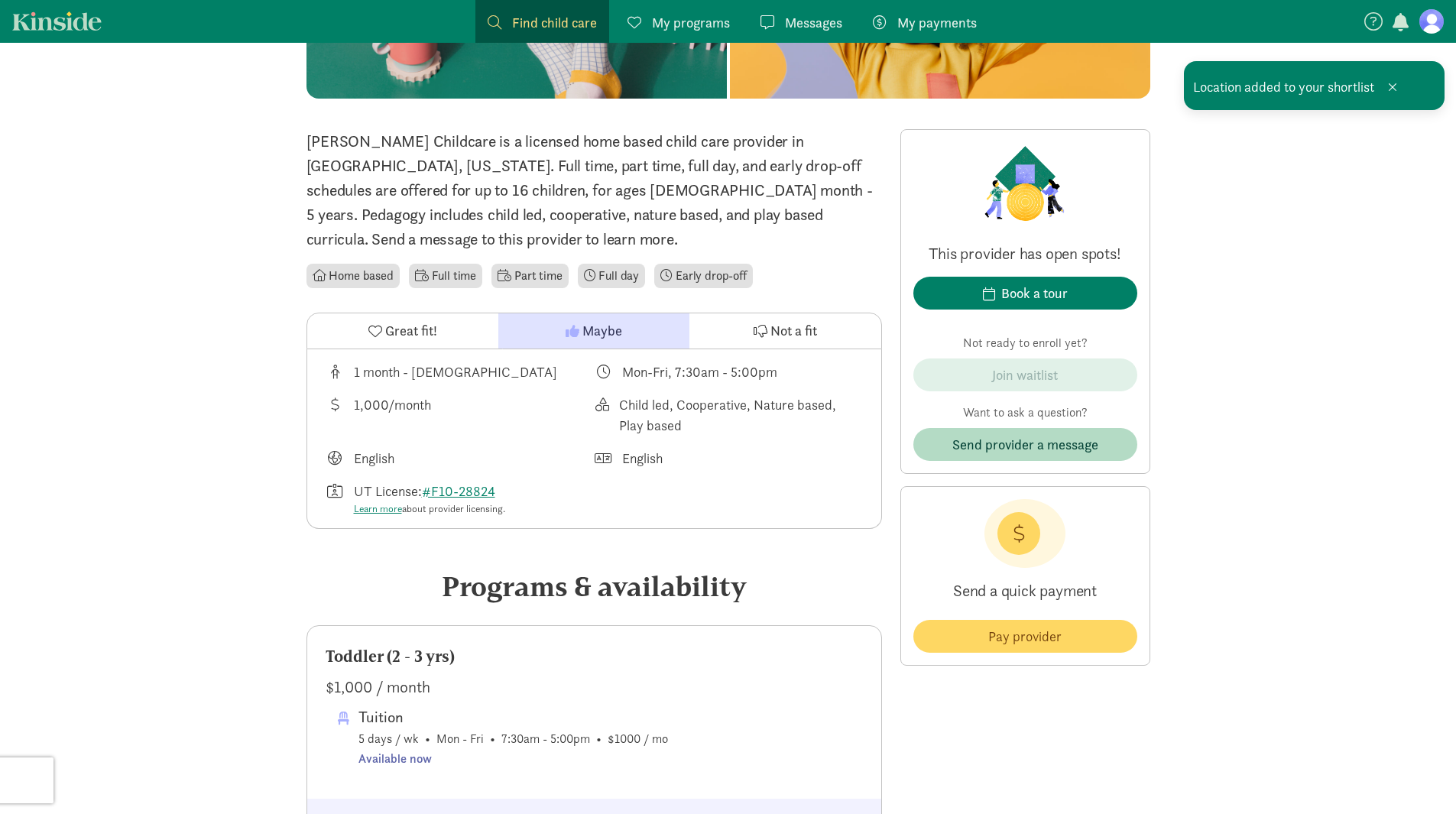
scroll to position [0, 0]
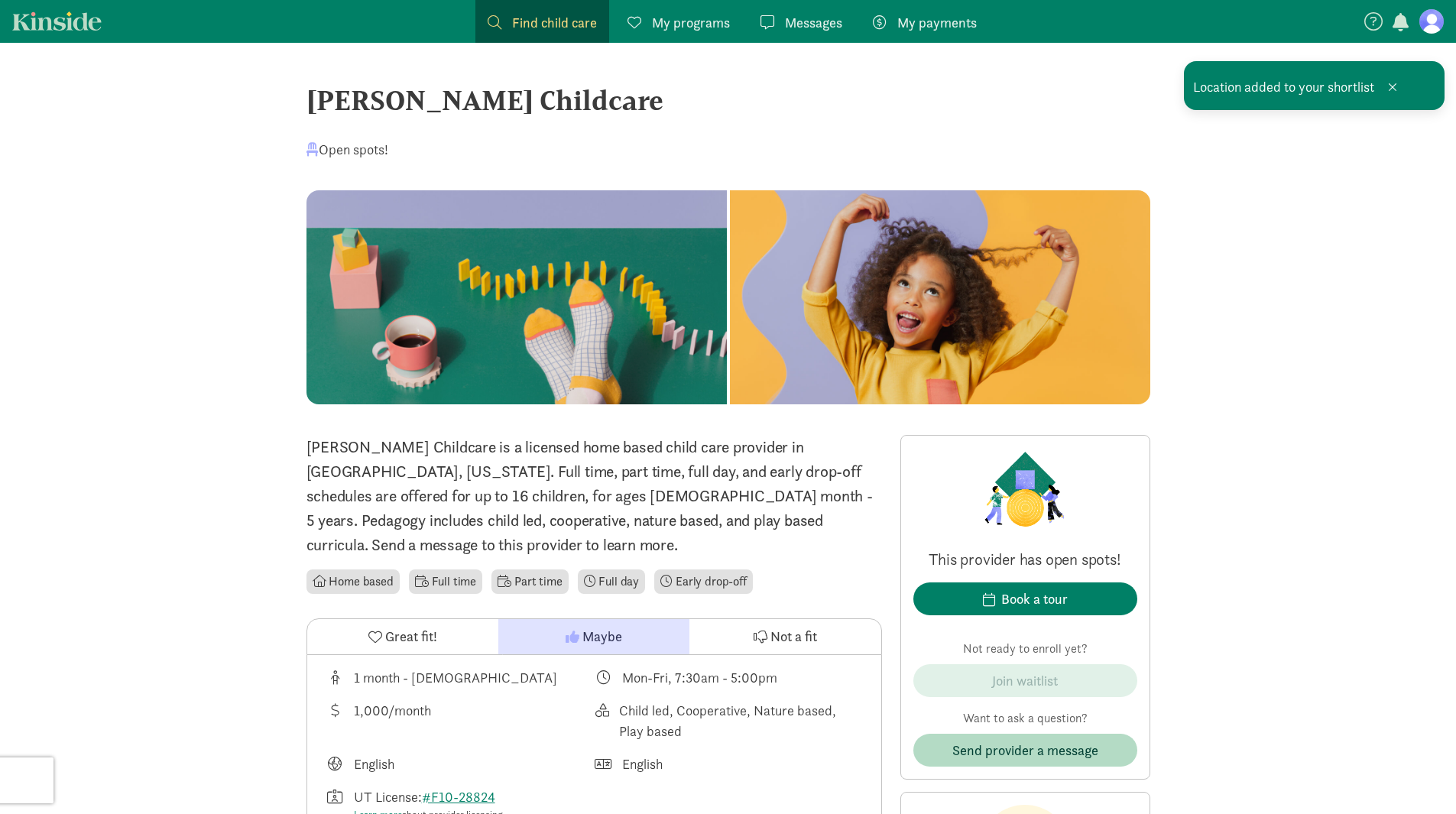
click at [527, 16] on span "Find child care" at bounding box center [555, 22] width 85 height 20
